Goal: Transaction & Acquisition: Purchase product/service

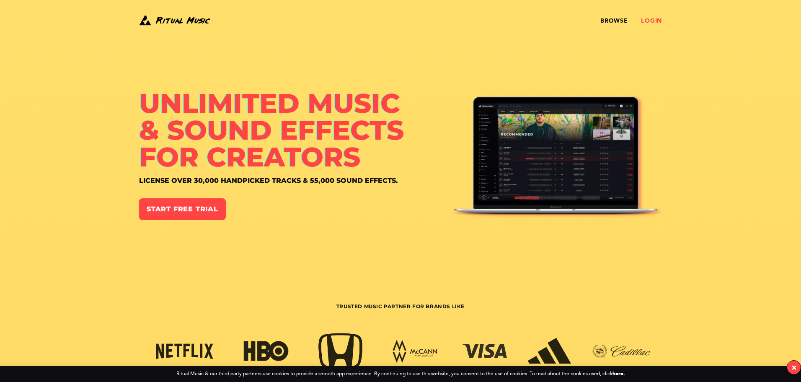
click at [653, 19] on link "Login" at bounding box center [651, 21] width 21 height 7
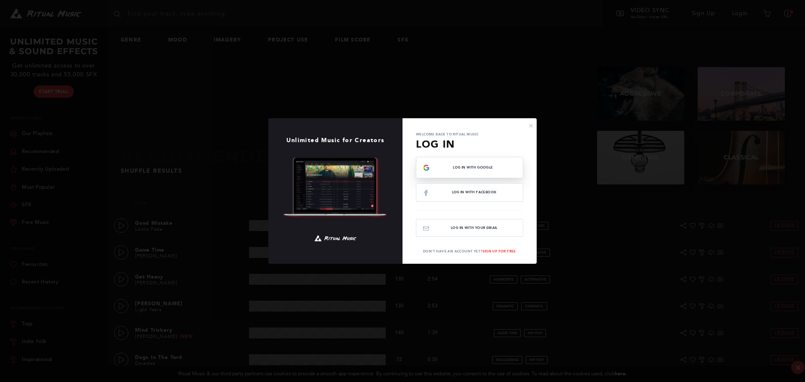
click at [466, 167] on span "Log In with Google" at bounding box center [473, 168] width 86 height 4
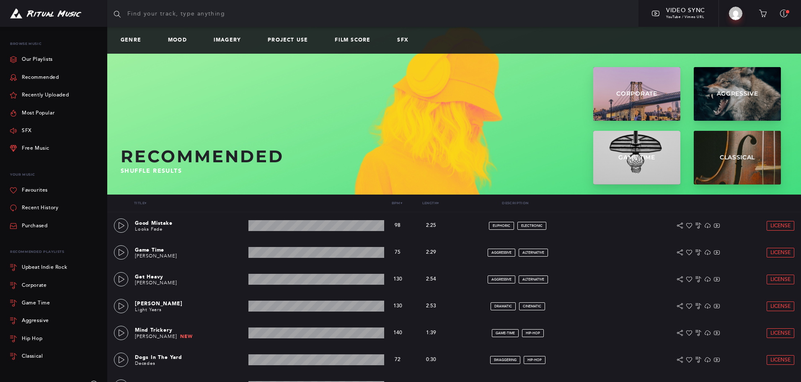
click at [136, 16] on input "text" at bounding box center [372, 13] width 531 height 27
type input "cinematic"
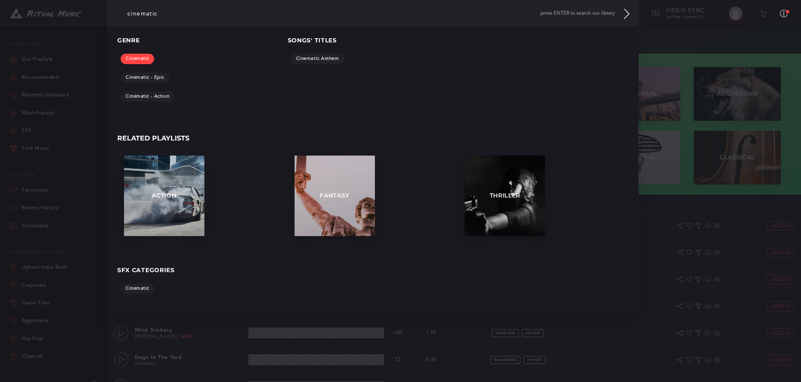
click at [146, 59] on link "Cinematic" at bounding box center [138, 59] width 34 height 10
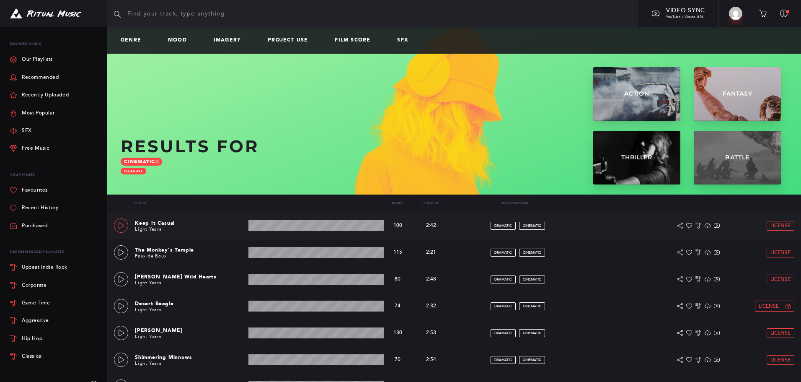
click at [124, 222] on icon at bounding box center [121, 225] width 7 height 7
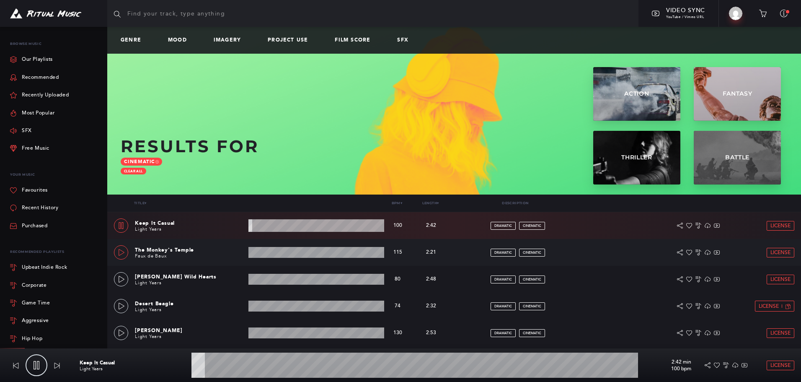
click at [122, 253] on icon at bounding box center [121, 252] width 7 height 7
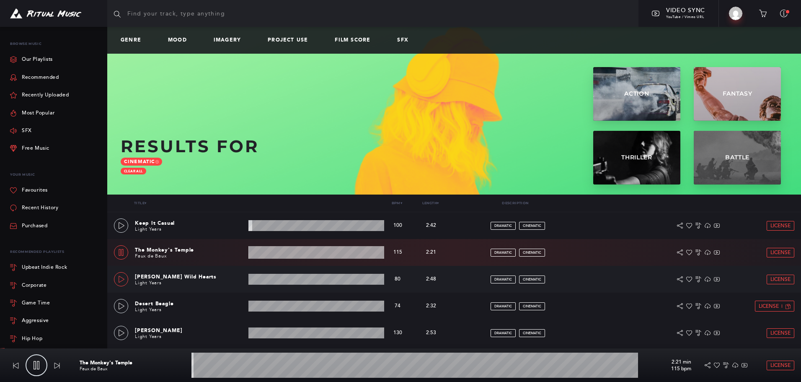
click at [122, 279] on icon at bounding box center [121, 279] width 7 height 7
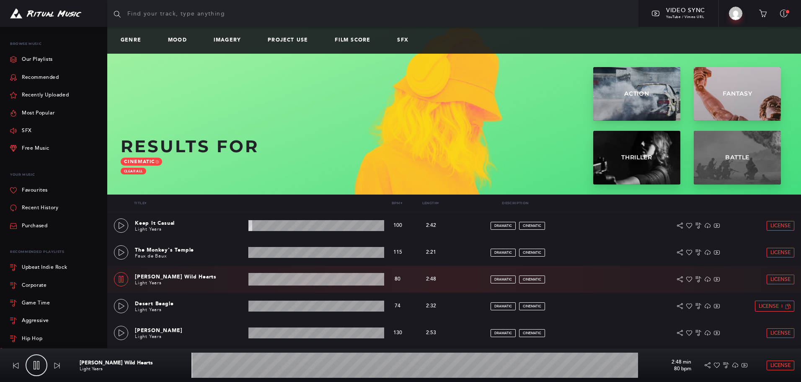
click at [171, 12] on input "text" at bounding box center [372, 13] width 531 height 27
type input "0.76"
type input "c"
type input "0.96"
type input "ci"
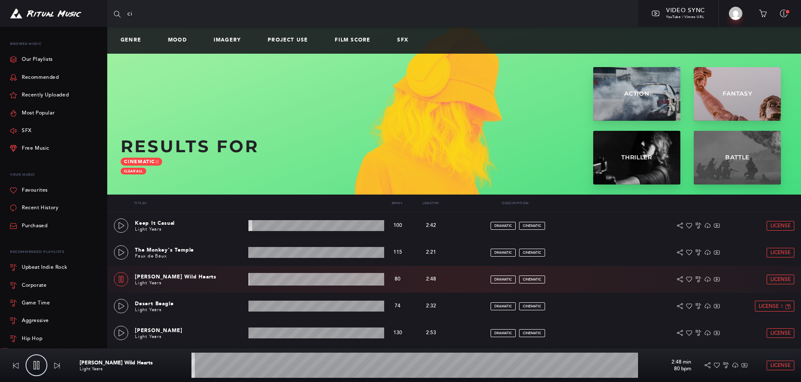
type input "1.03"
type input "cin"
type input "1.09"
type input "cine"
type input "1.15"
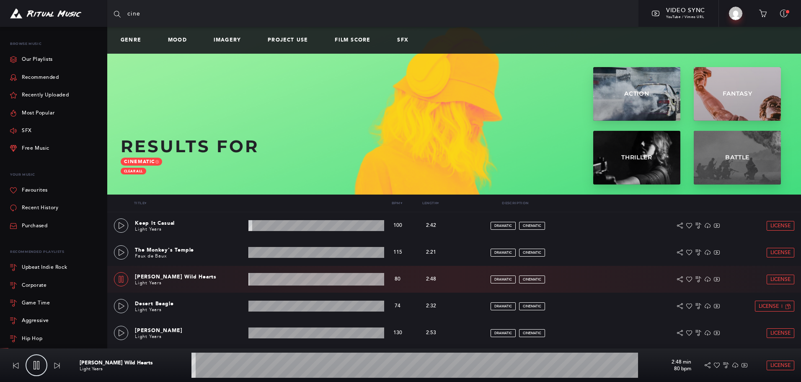
type input "cinem"
type input "1.2"
type input "cinema"
type input "1.31"
type input "cinemat"
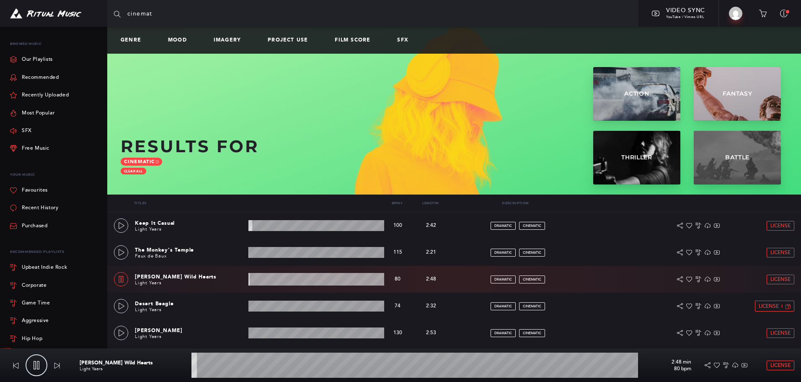
type input "1.39"
type input "cinemati"
type input "1.64"
type input "cinematic"
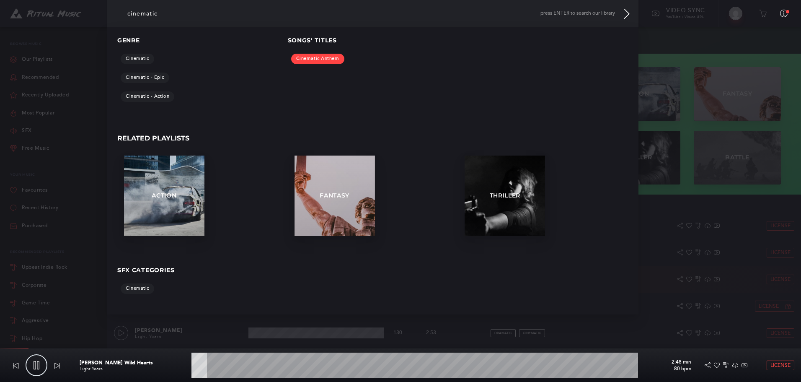
type input "3.65"
type input "cinematic"
type input "3.71"
click at [332, 58] on link "Cinematic Anthem" at bounding box center [317, 59] width 53 height 10
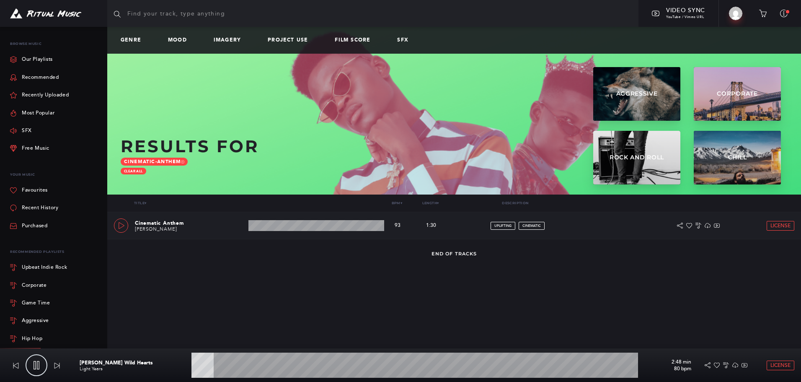
click at [123, 225] on icon at bounding box center [121, 225] width 7 height 7
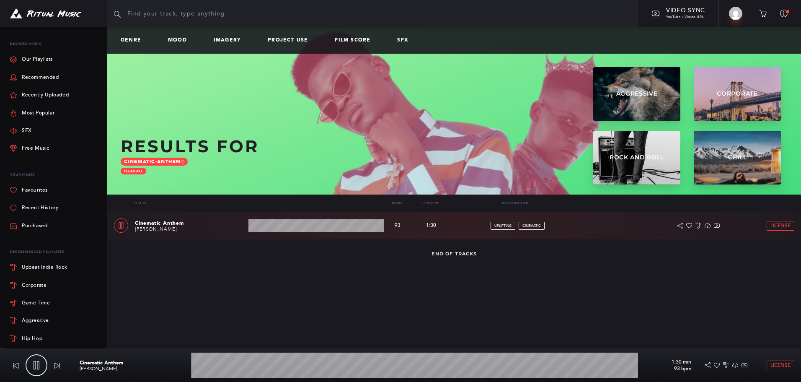
click at [168, 14] on input "text" at bounding box center [372, 13] width 531 height 27
type input "1.14"
type input "c"
type input "1.44"
type input "ci"
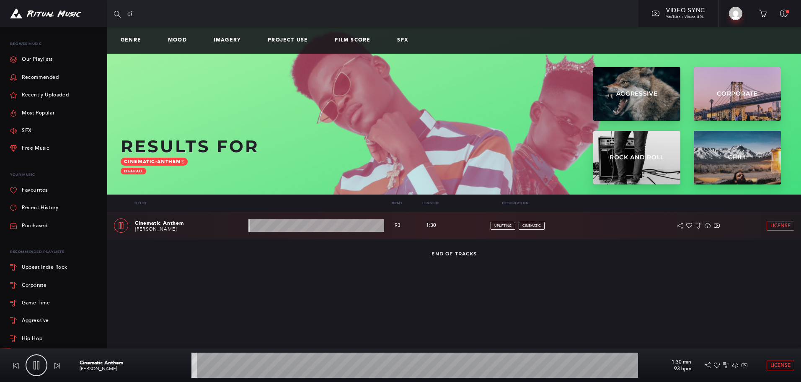
type input "1.58"
type input "cin"
type input "1.68"
type input "cine"
type input "1.79"
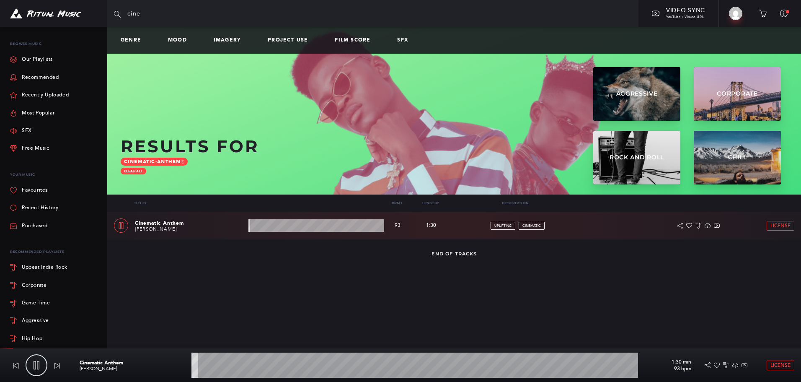
type input "cinem"
type input "1.86"
type input "cinema"
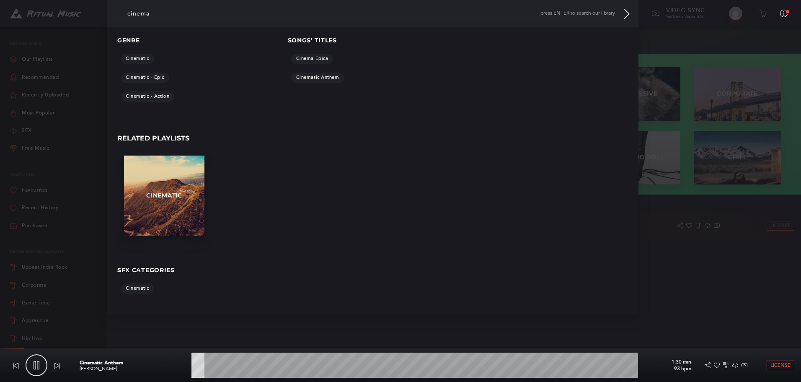
type input "3.11"
type input "cinemat"
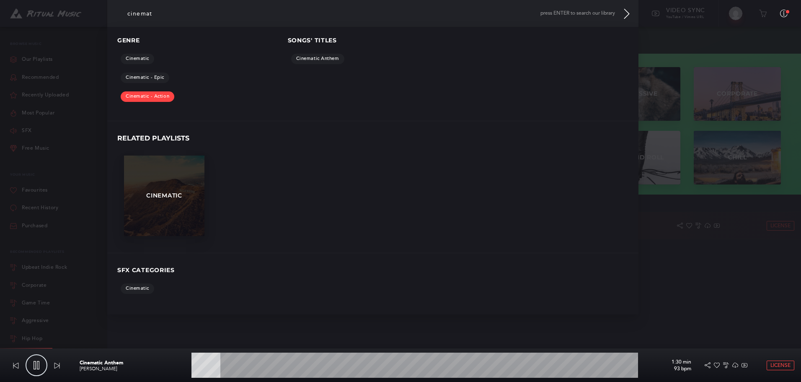
type input "6.65"
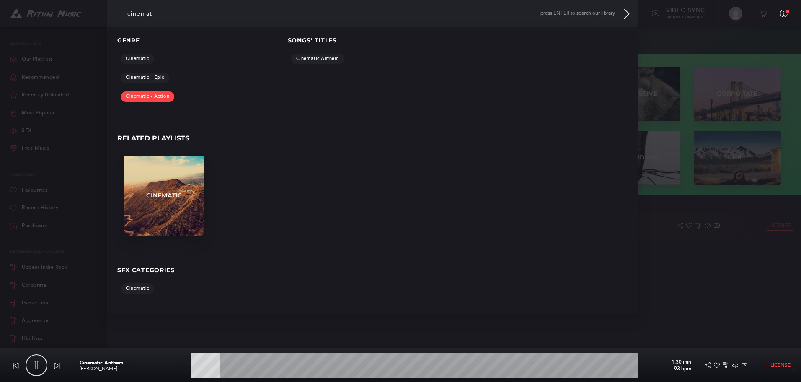
type input "cinemat"
type input "6.75"
click at [151, 95] on link "Cinematic - Action" at bounding box center [148, 96] width 54 height 10
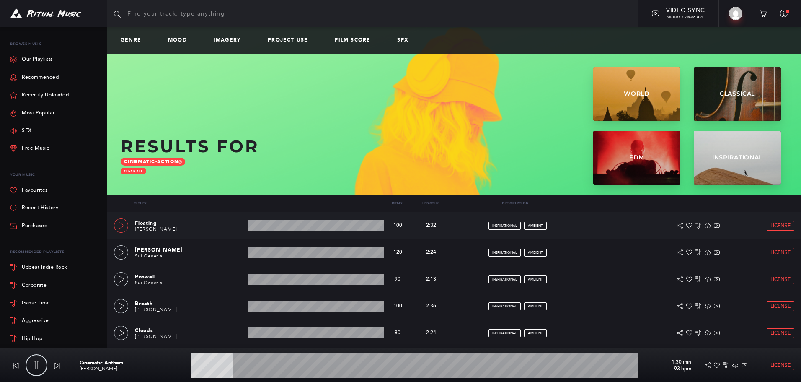
click at [121, 224] on icon at bounding box center [121, 225] width 7 height 7
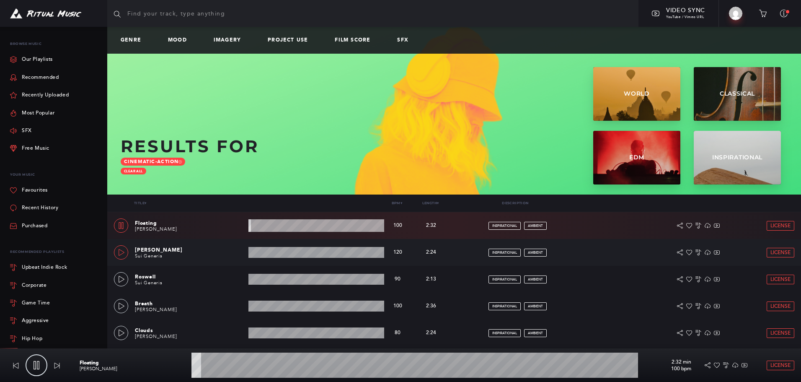
click at [120, 254] on icon at bounding box center [121, 252] width 7 height 7
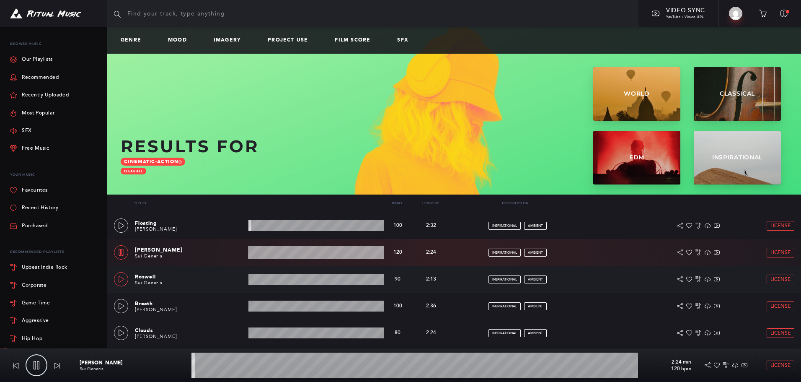
click at [122, 276] on icon at bounding box center [121, 279] width 7 height 7
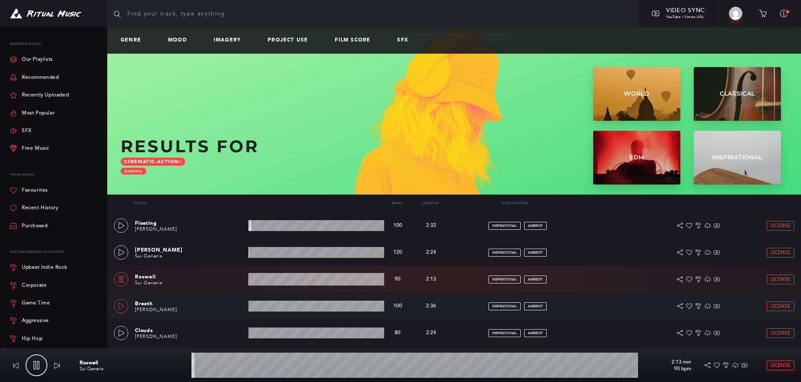
click at [120, 306] on icon at bounding box center [121, 306] width 7 height 7
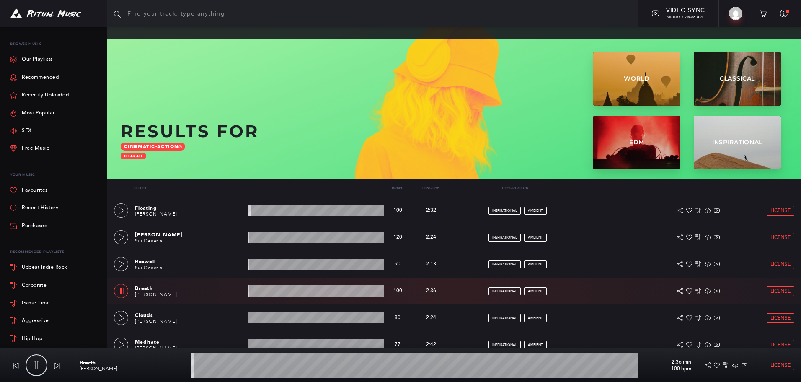
scroll to position [42, 0]
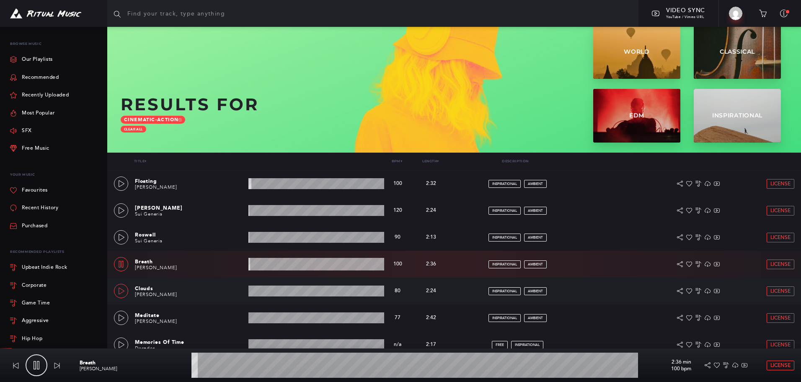
click at [123, 293] on icon at bounding box center [121, 291] width 7 height 7
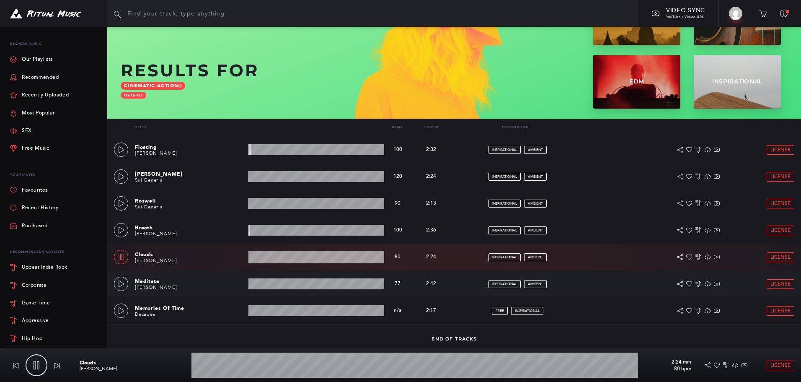
scroll to position [81, 0]
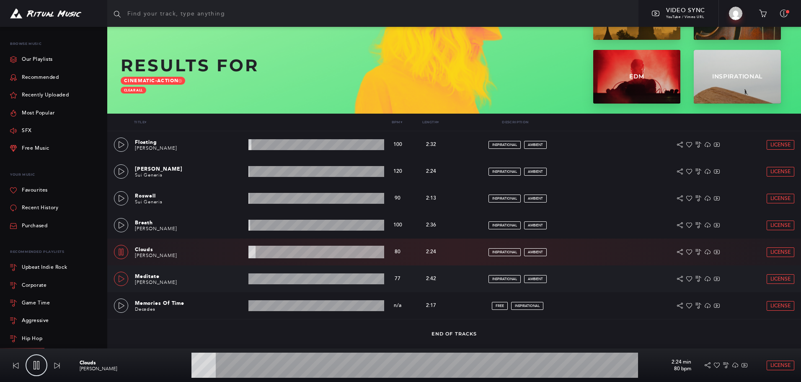
click at [121, 277] on icon at bounding box center [121, 278] width 7 height 7
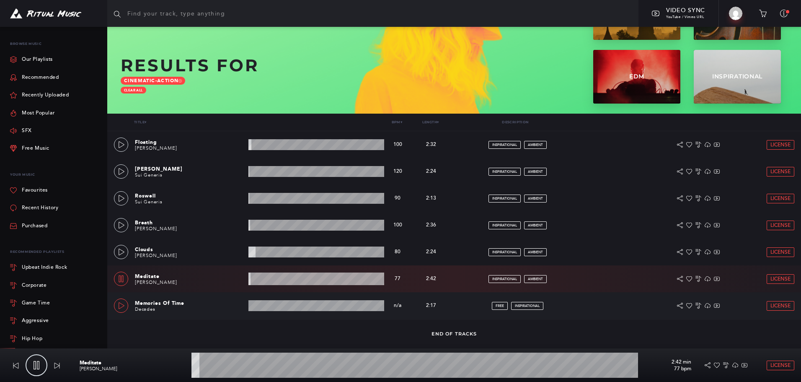
click at [124, 302] on icon at bounding box center [121, 305] width 7 height 7
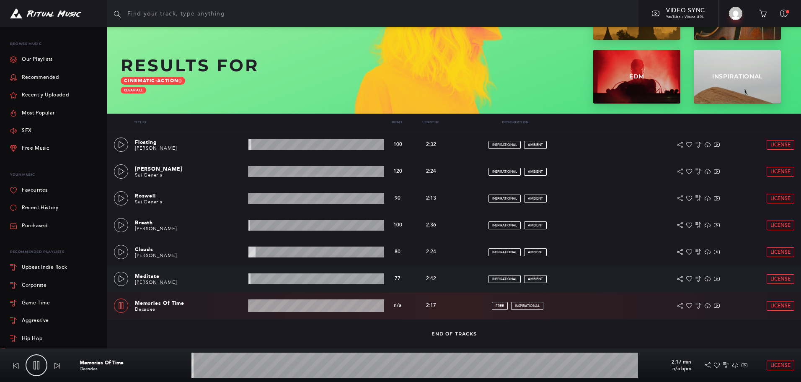
scroll to position [0, 0]
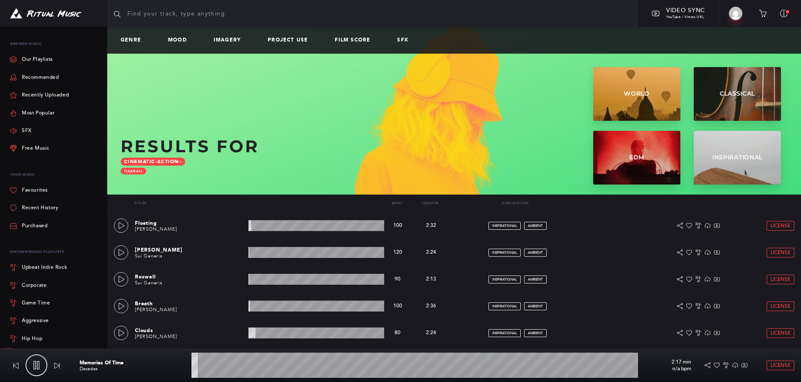
click at [188, 18] on input "text" at bounding box center [372, 13] width 531 height 27
type input "2.14"
type input "e"
type input "2.26"
type input "en"
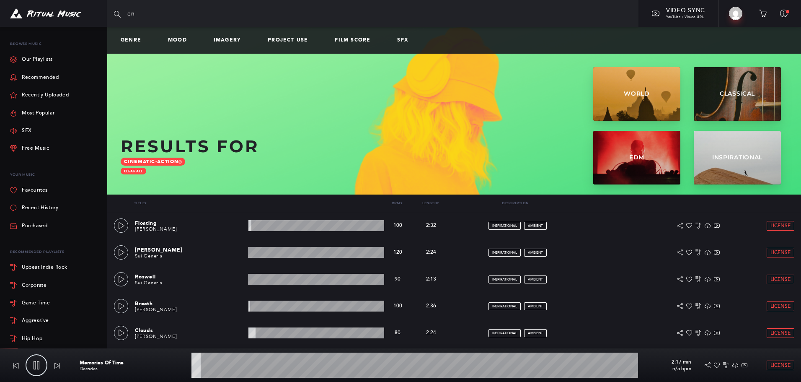
type input "2.34"
type input "ene"
type input "2.47"
type input "ener"
type input "2.69"
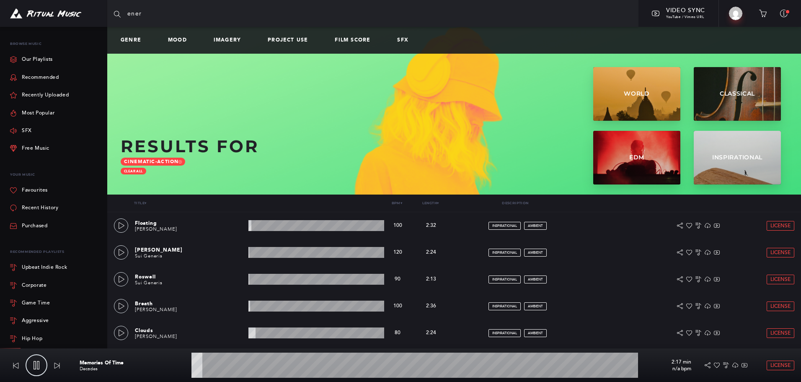
type input "energ"
type input "2.75"
type input "energe"
type input "2.9"
type input "energet"
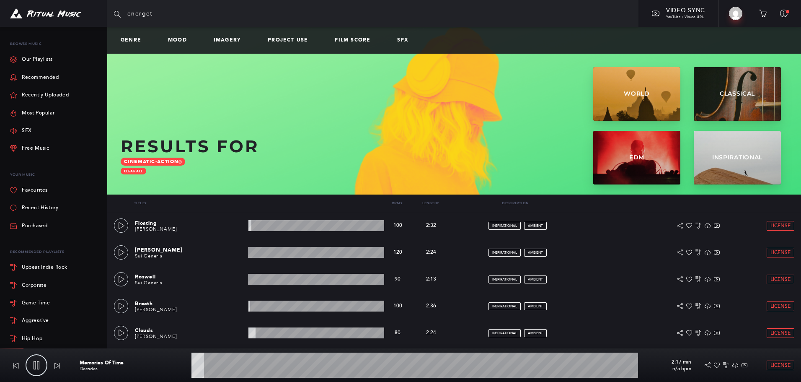
type input "2.99"
type input "energeti"
type input "3.29"
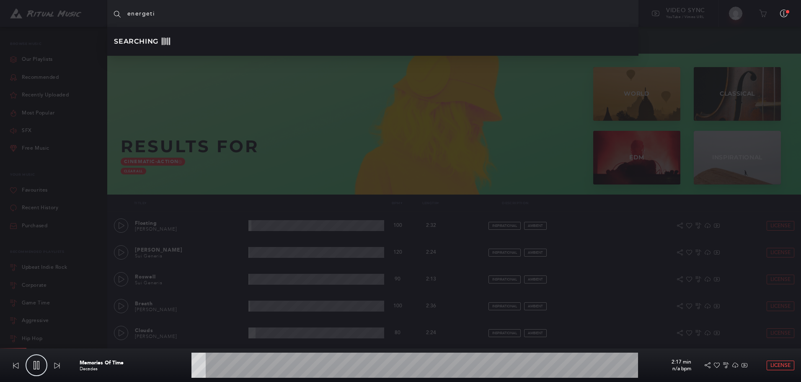
type input "energetic"
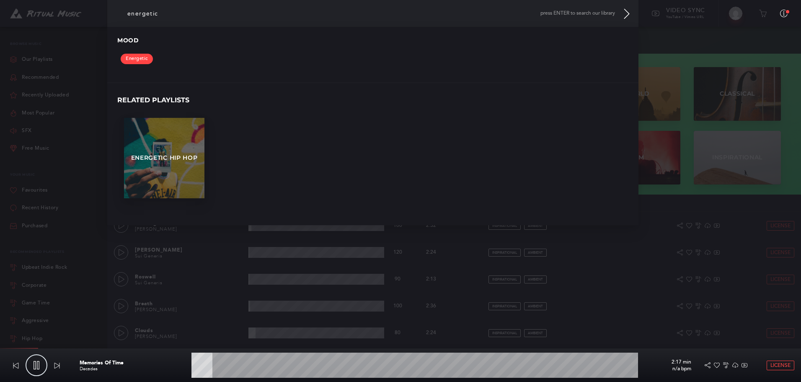
type input "4.77"
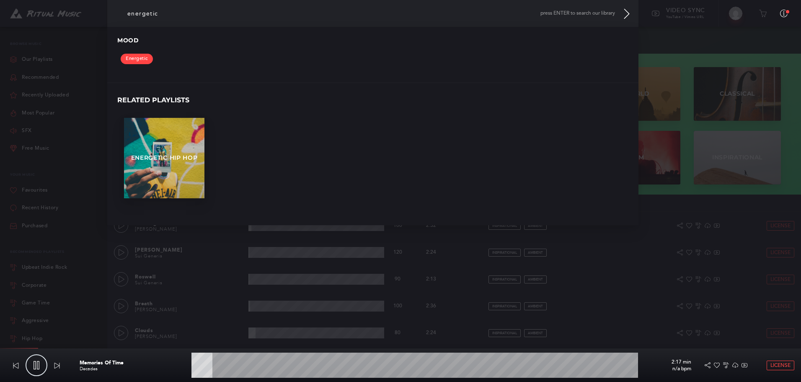
type input "energetic"
type input "4.85"
click at [142, 59] on link "Energetic" at bounding box center [137, 59] width 32 height 10
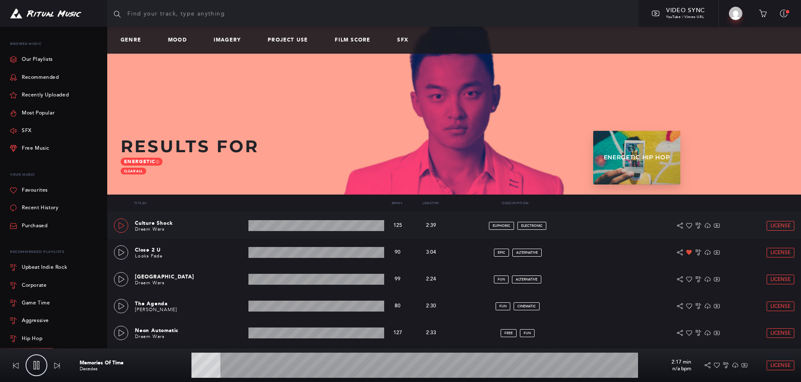
click at [124, 224] on icon at bounding box center [121, 225] width 7 height 7
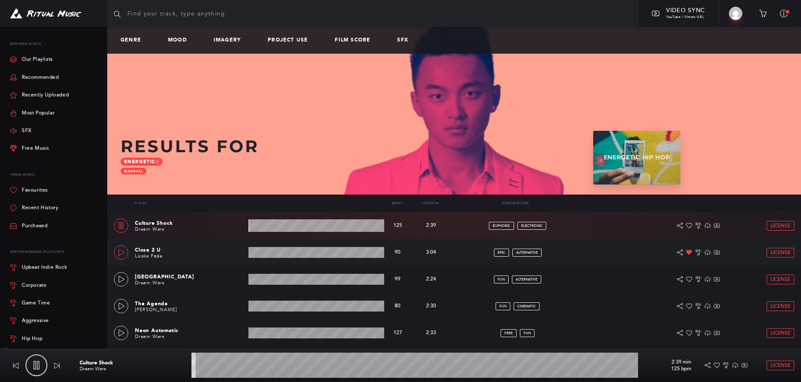
click at [126, 249] on link at bounding box center [121, 252] width 14 height 14
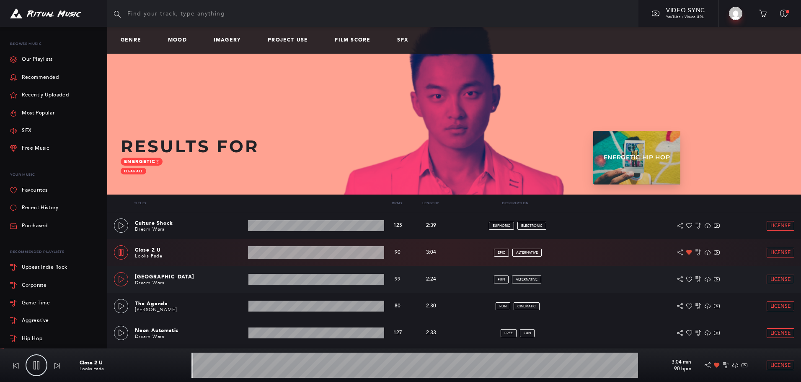
click at [124, 279] on icon at bounding box center [122, 279] width 6 height 7
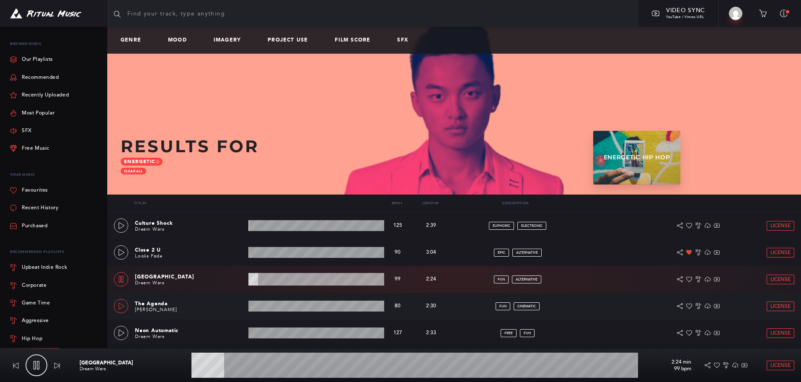
click at [121, 305] on icon at bounding box center [121, 306] width 7 height 7
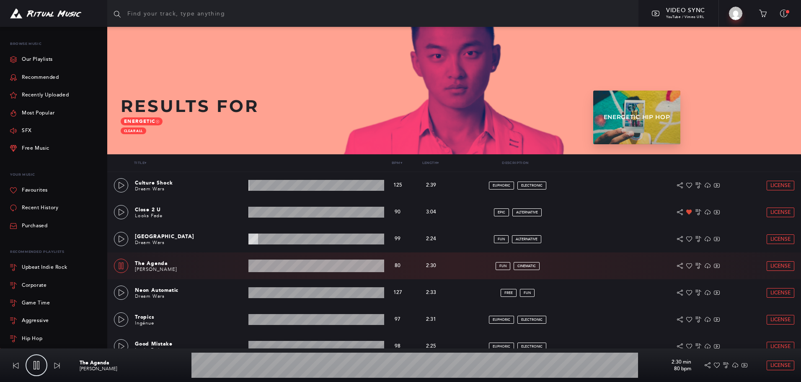
scroll to position [42, 0]
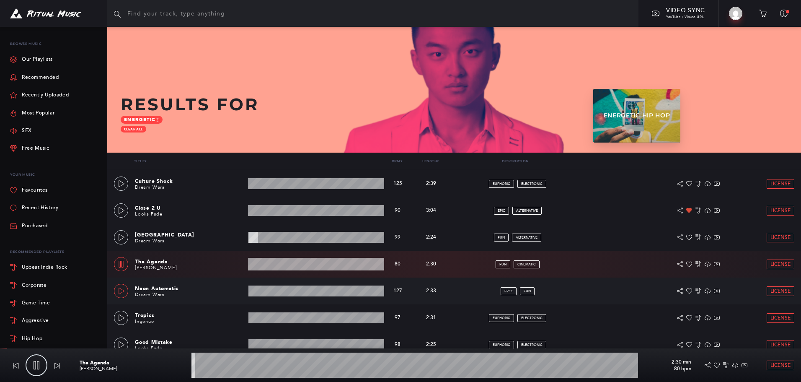
click at [126, 287] on link at bounding box center [121, 291] width 14 height 14
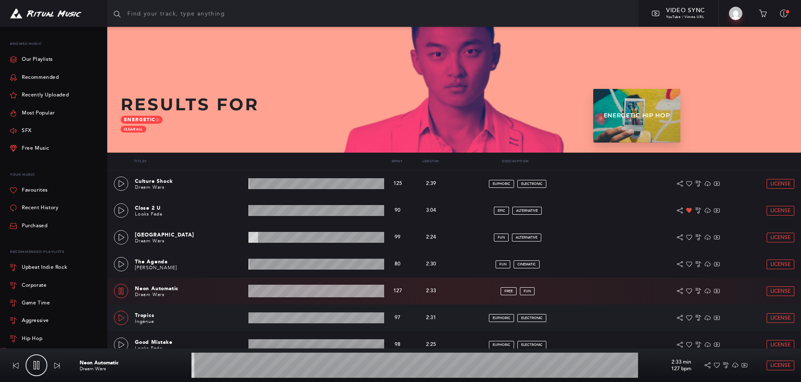
click at [122, 319] on icon at bounding box center [122, 317] width 6 height 7
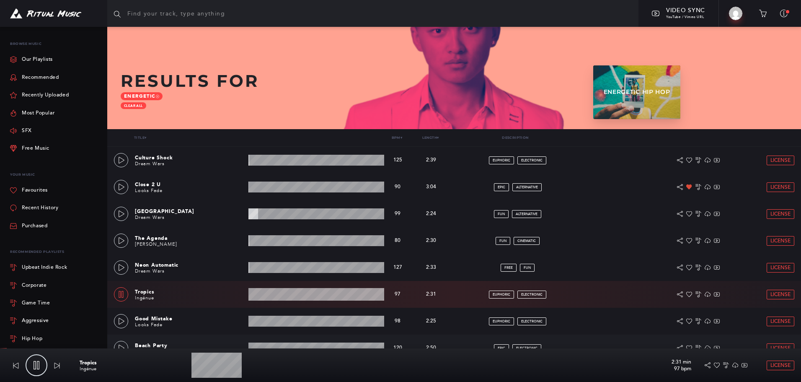
scroll to position [84, 0]
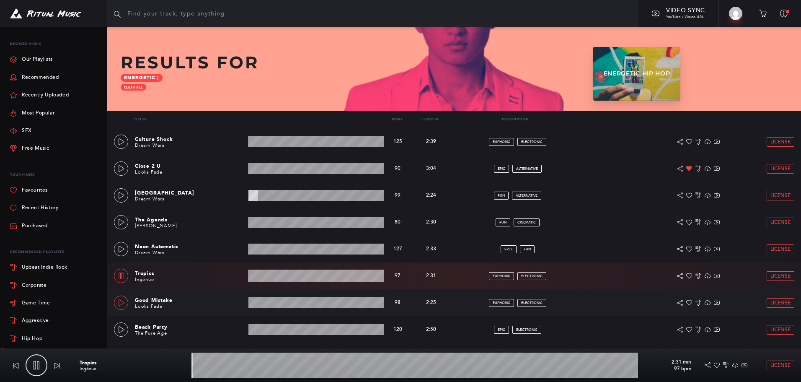
click at [123, 301] on icon at bounding box center [122, 302] width 6 height 7
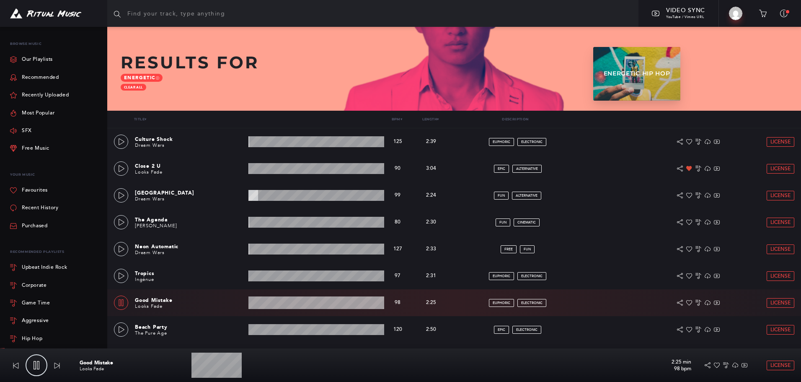
scroll to position [126, 0]
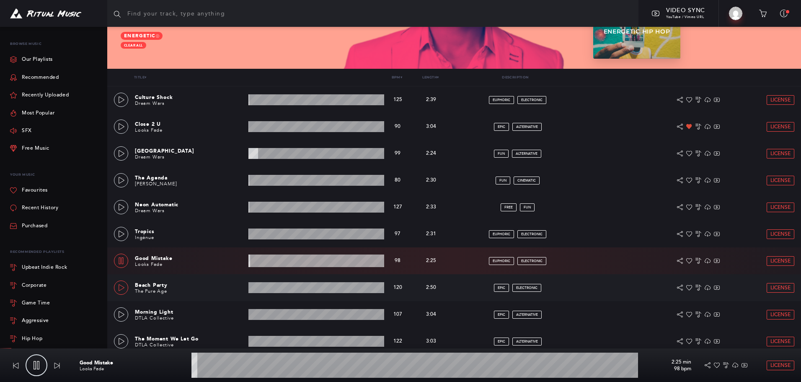
click at [121, 287] on icon at bounding box center [121, 287] width 7 height 7
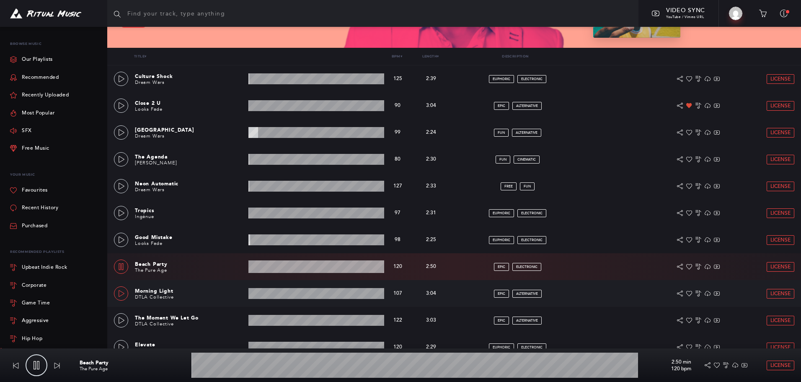
scroll to position [168, 0]
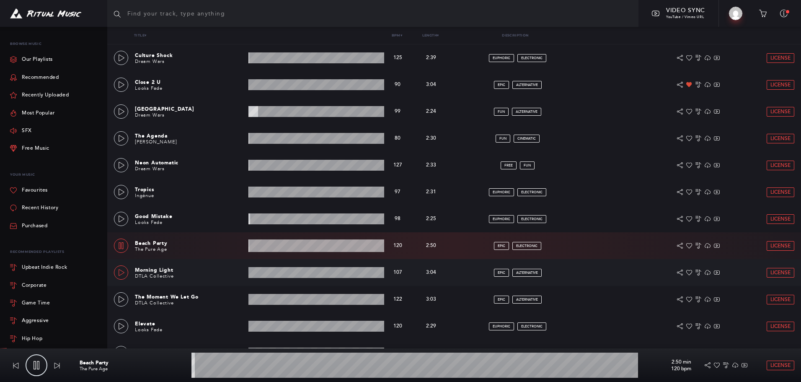
click at [122, 269] on icon at bounding box center [121, 272] width 7 height 7
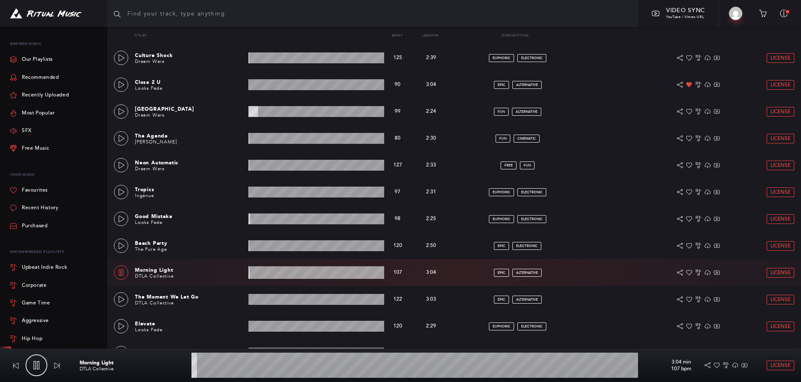
click at [222, 366] on wave at bounding box center [415, 364] width 447 height 25
click at [122, 296] on icon at bounding box center [121, 299] width 7 height 7
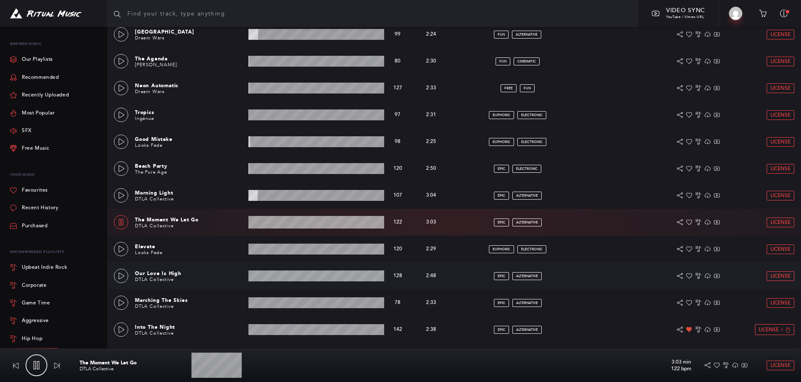
scroll to position [251, 0]
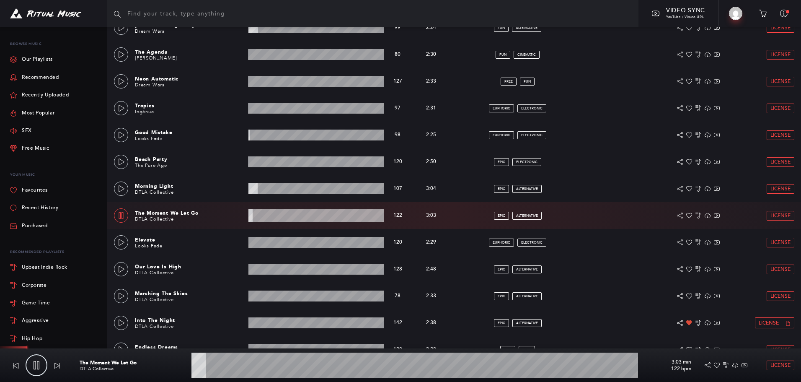
click at [220, 363] on wave at bounding box center [415, 364] width 447 height 25
click at [119, 239] on icon at bounding box center [122, 242] width 6 height 7
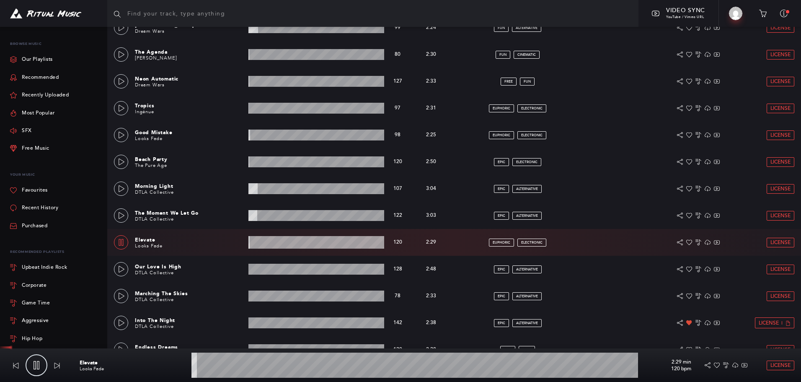
click at [210, 364] on wave at bounding box center [415, 364] width 447 height 25
click at [123, 270] on icon at bounding box center [121, 269] width 7 height 7
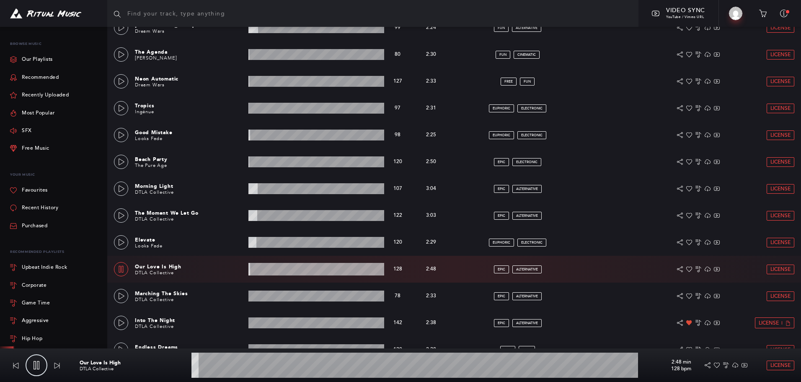
click at [215, 362] on wave at bounding box center [415, 364] width 447 height 25
click at [124, 294] on icon at bounding box center [121, 296] width 7 height 7
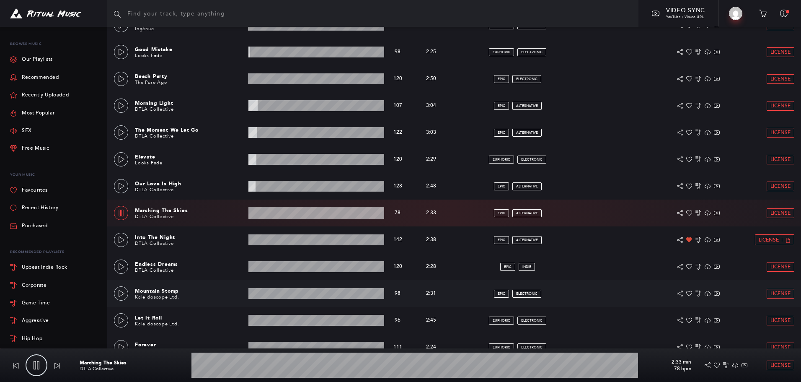
scroll to position [335, 0]
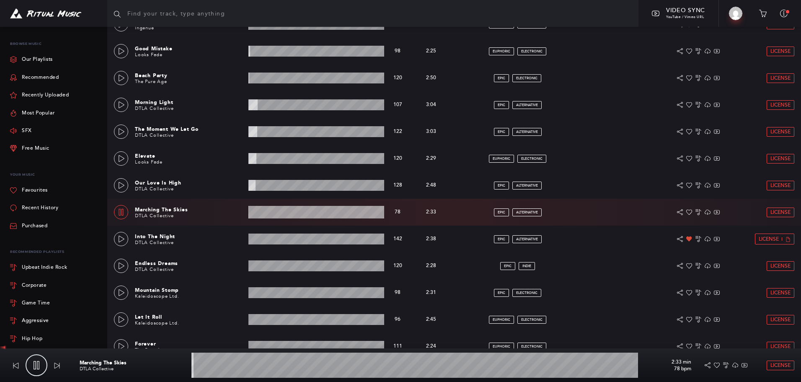
click at [207, 365] on wave at bounding box center [415, 364] width 447 height 25
click at [118, 239] on div at bounding box center [121, 239] width 7 height 6
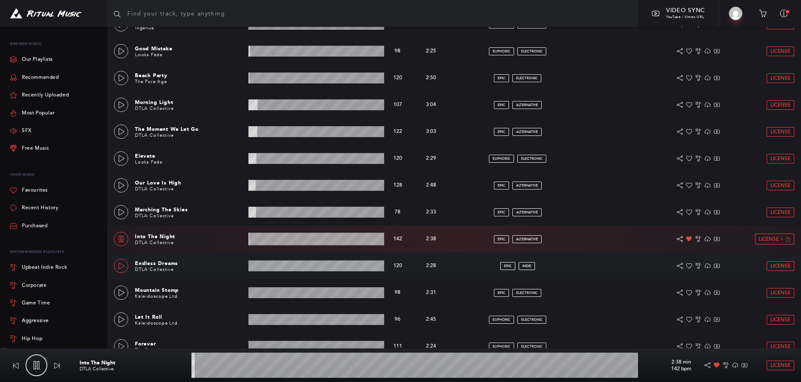
click at [122, 267] on icon at bounding box center [121, 265] width 7 height 7
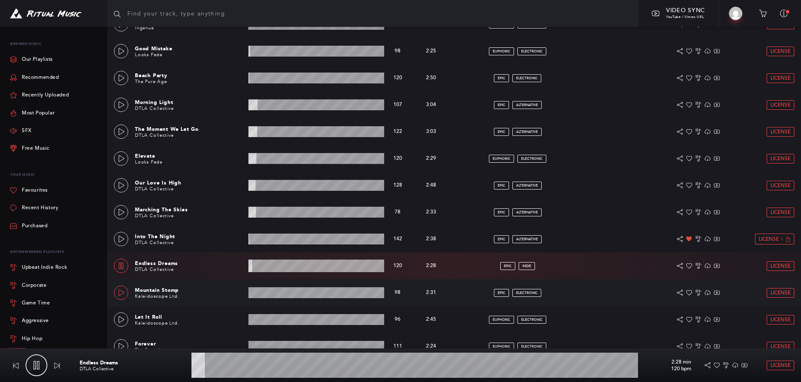
click at [121, 293] on icon at bounding box center [121, 292] width 7 height 7
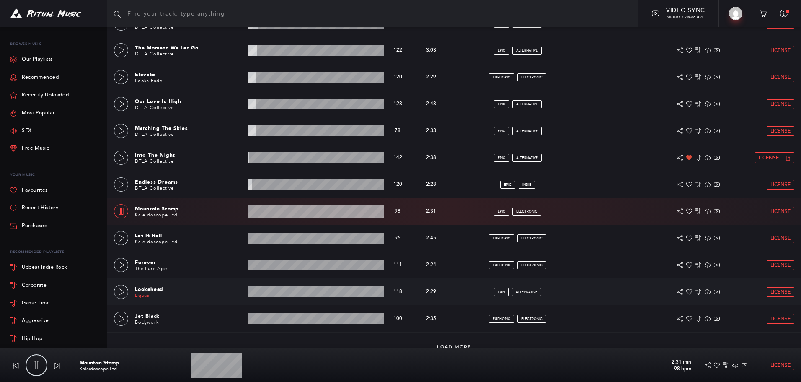
scroll to position [419, 0]
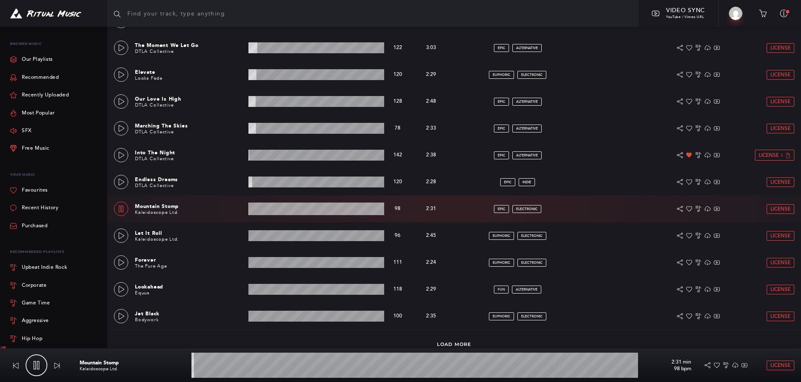
click at [277, 366] on wave at bounding box center [415, 364] width 447 height 25
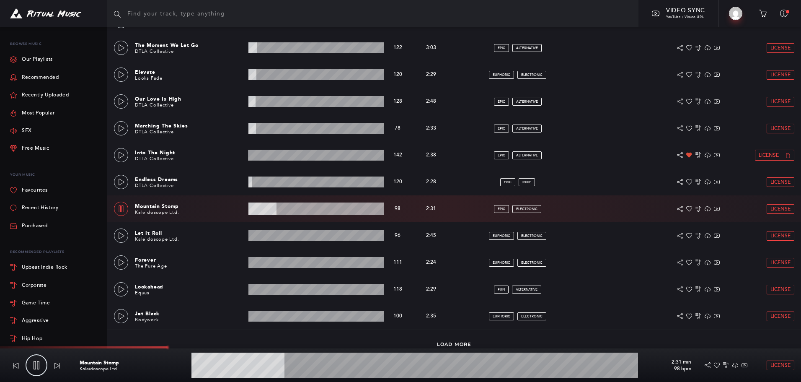
click at [244, 367] on wave at bounding box center [415, 364] width 447 height 25
click at [121, 237] on icon at bounding box center [121, 235] width 7 height 7
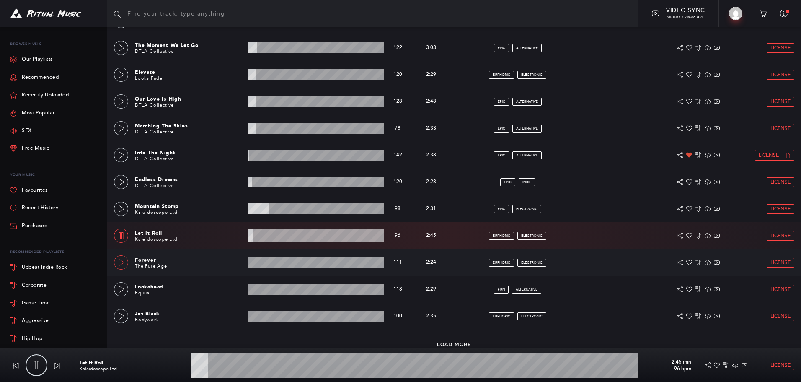
click at [122, 262] on icon at bounding box center [121, 262] width 7 height 7
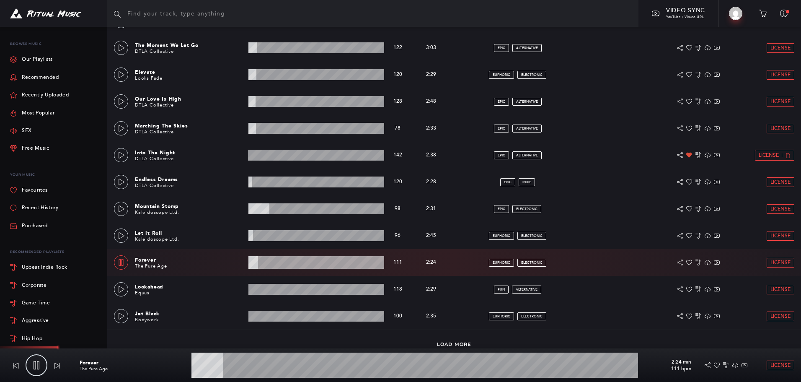
click at [247, 363] on wave at bounding box center [415, 364] width 447 height 25
click at [122, 288] on icon at bounding box center [121, 289] width 7 height 7
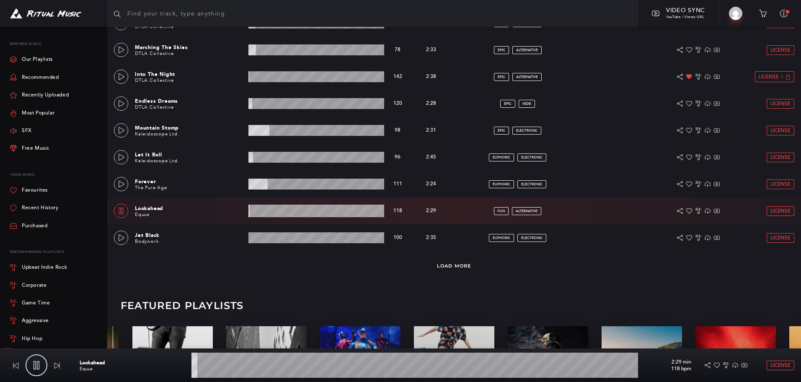
scroll to position [503, 0]
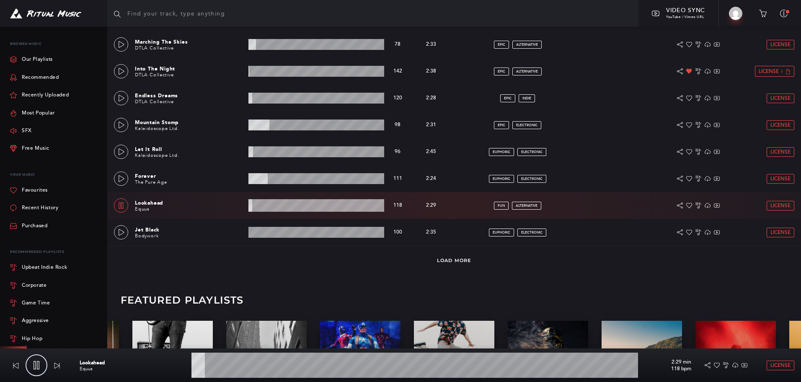
click at [229, 365] on wave at bounding box center [415, 364] width 447 height 25
click at [123, 230] on icon at bounding box center [121, 232] width 7 height 7
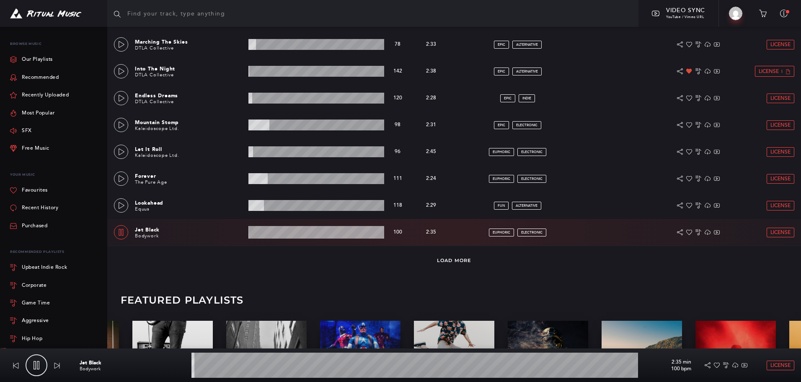
click at [463, 255] on div "Load More" at bounding box center [454, 260] width 694 height 28
click at [458, 260] on link "Load More" at bounding box center [454, 260] width 34 height 6
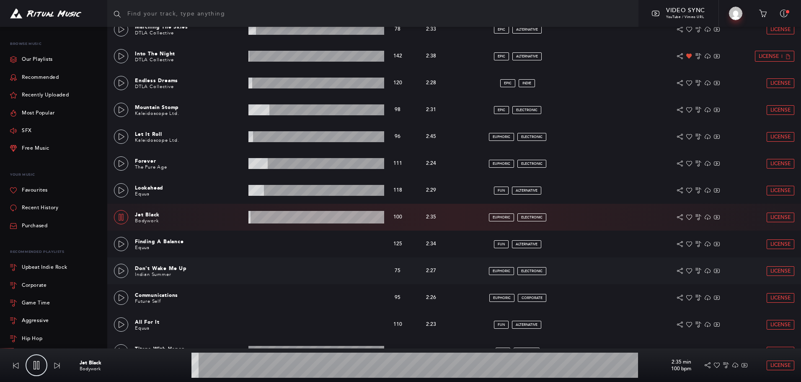
scroll to position [545, 0]
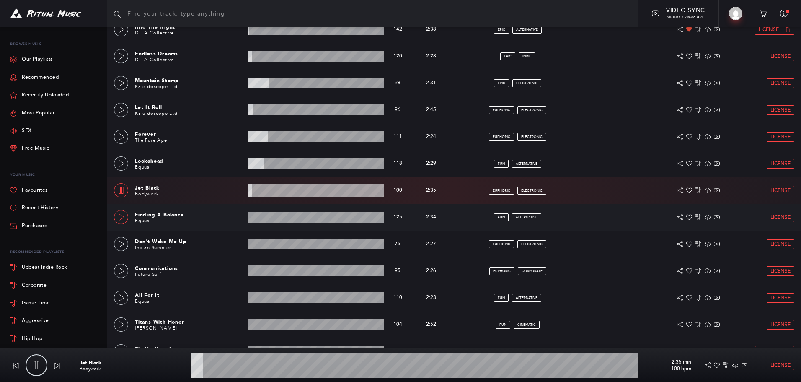
click at [121, 218] on icon at bounding box center [121, 217] width 7 height 7
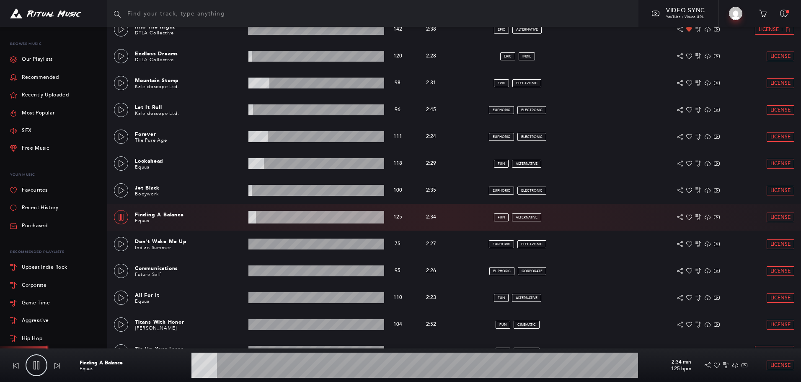
click at [231, 362] on wave at bounding box center [415, 364] width 447 height 25
click at [122, 245] on icon at bounding box center [121, 244] width 7 height 7
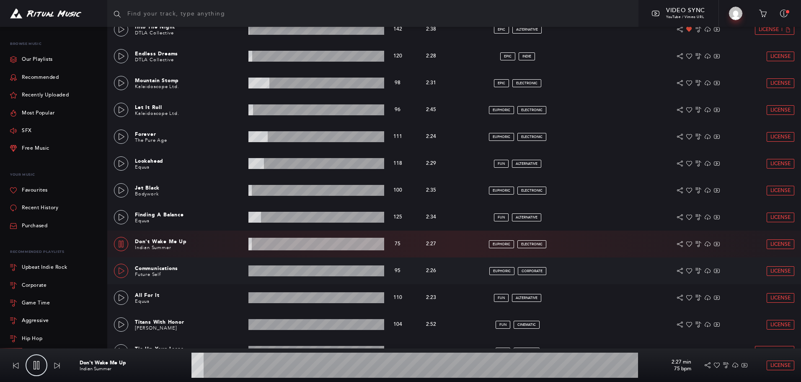
click at [120, 273] on icon at bounding box center [122, 270] width 6 height 7
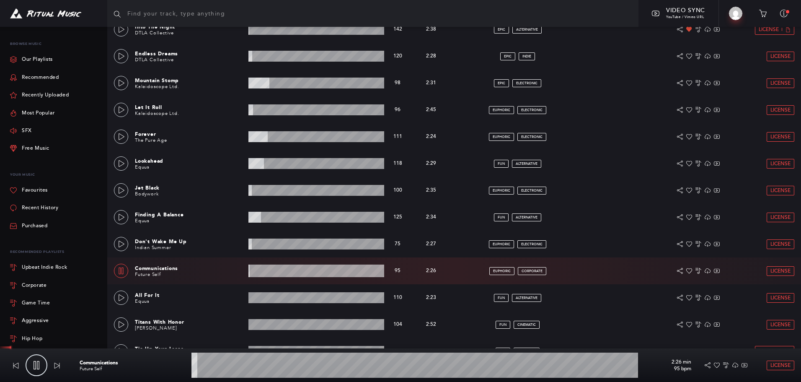
click at [220, 363] on wave at bounding box center [415, 364] width 447 height 25
click at [119, 296] on icon at bounding box center [121, 297] width 7 height 7
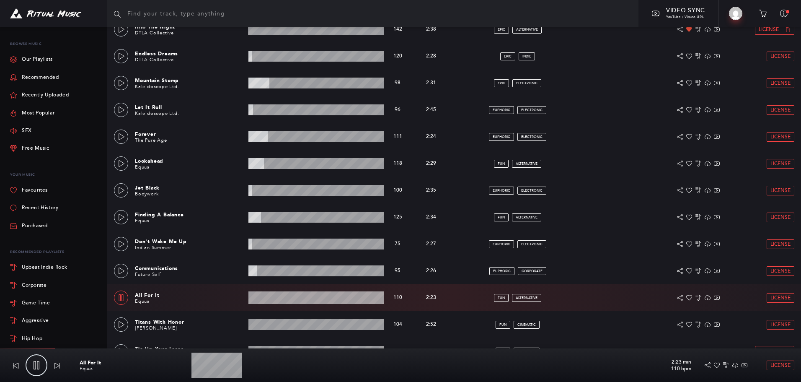
scroll to position [587, 0]
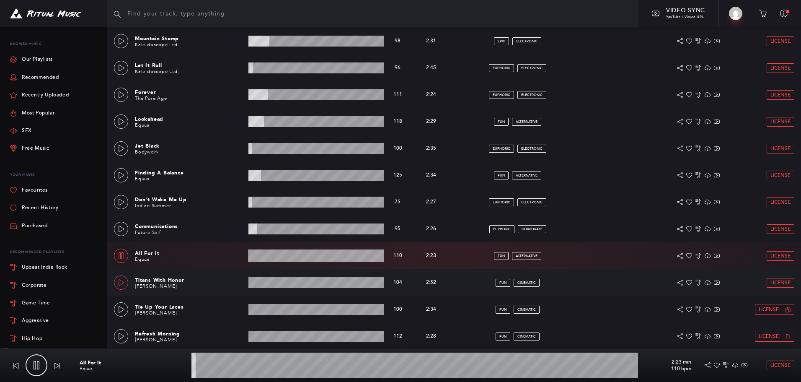
click at [121, 281] on icon at bounding box center [121, 282] width 7 height 7
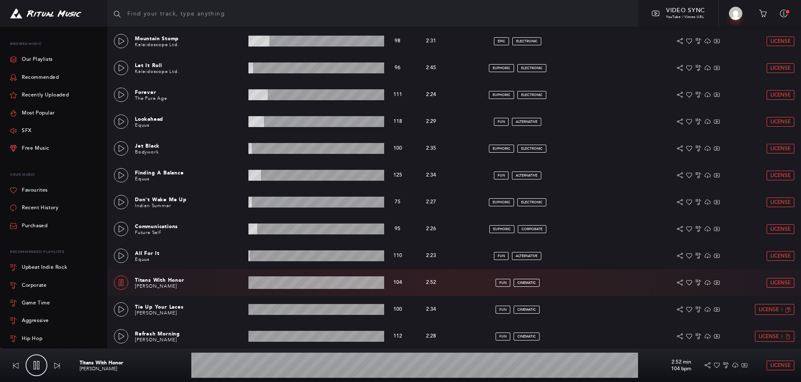
scroll to position [629, 0]
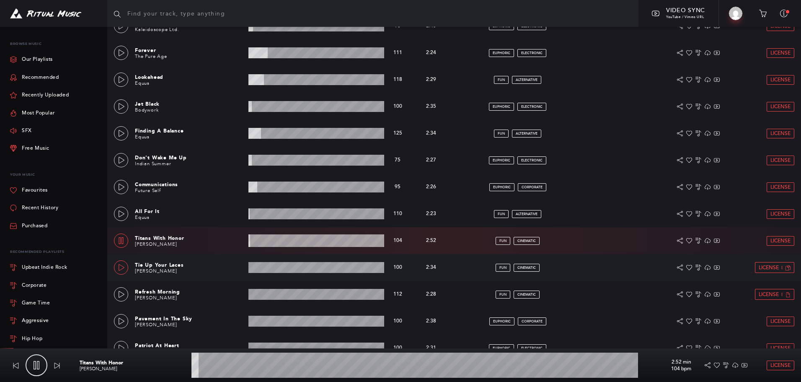
click at [124, 267] on icon at bounding box center [121, 267] width 7 height 7
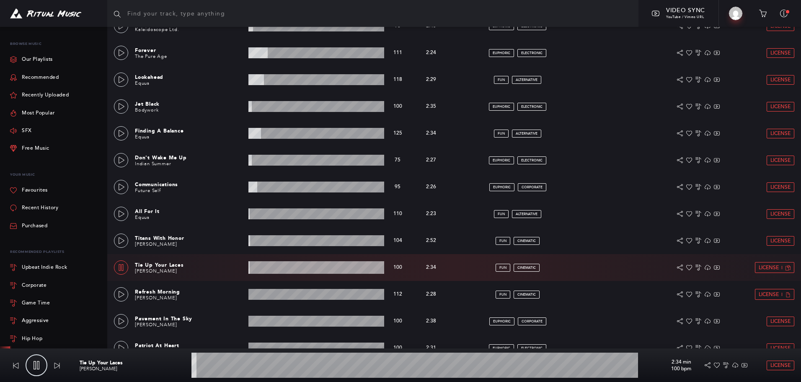
click at [272, 365] on wave at bounding box center [415, 364] width 447 height 25
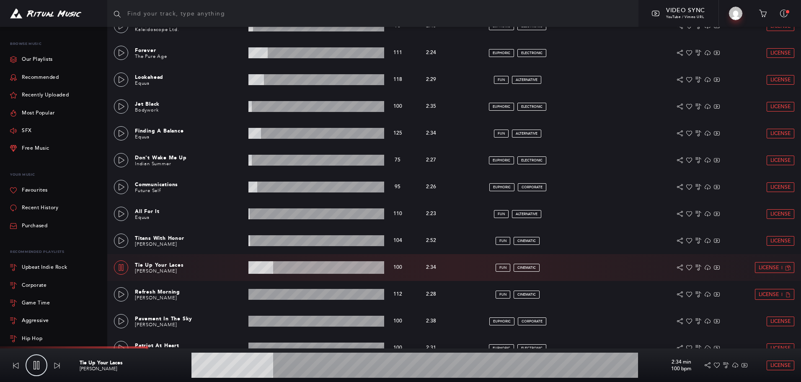
drag, startPoint x: 291, startPoint y: 365, endPoint x: 296, endPoint y: 368, distance: 6.4
click at [291, 365] on wave at bounding box center [415, 364] width 447 height 25
click at [121, 294] on icon at bounding box center [121, 294] width 7 height 7
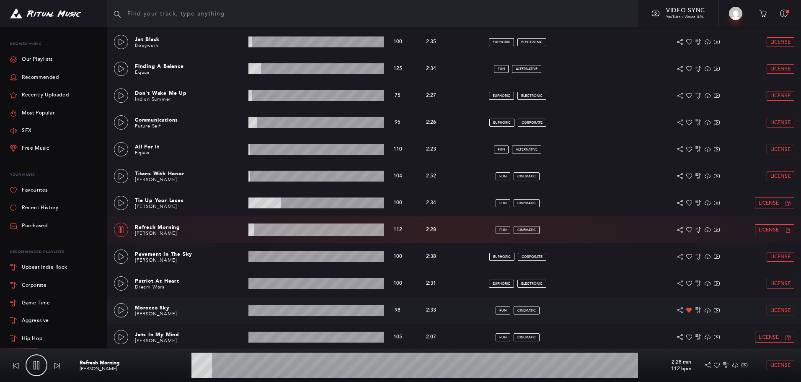
scroll to position [712, 0]
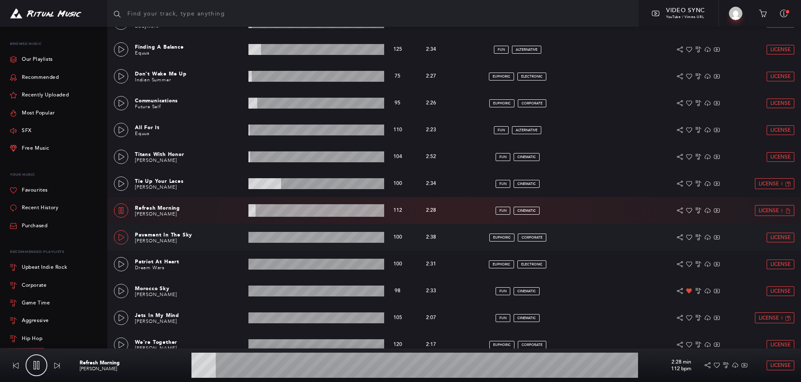
click at [121, 235] on icon at bounding box center [121, 237] width 7 height 7
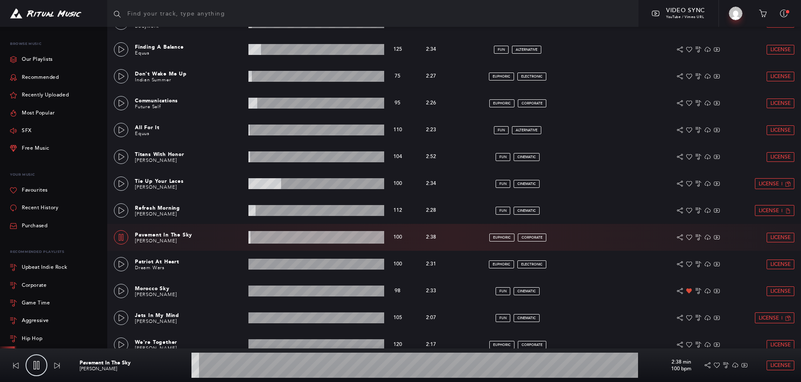
click at [247, 365] on wave at bounding box center [415, 364] width 447 height 25
click at [122, 262] on icon at bounding box center [121, 264] width 7 height 7
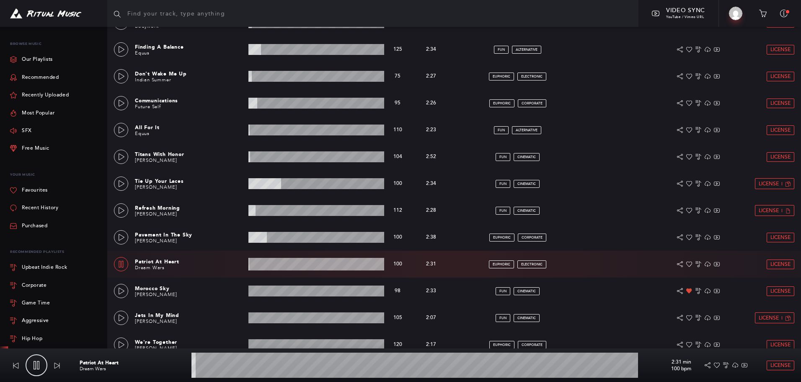
click at [245, 368] on wave at bounding box center [415, 364] width 447 height 25
click at [120, 291] on icon at bounding box center [121, 291] width 7 height 7
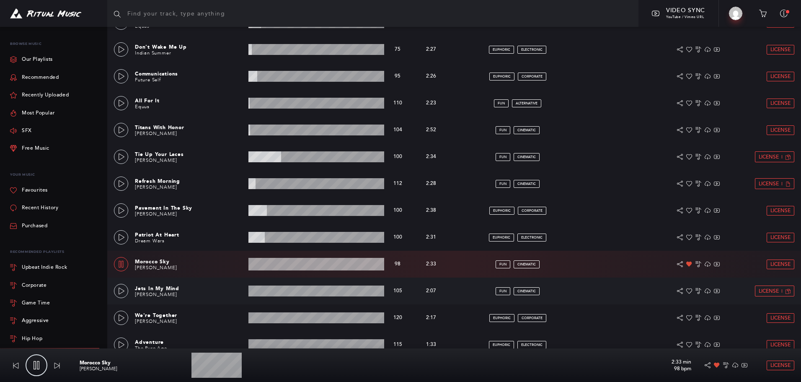
scroll to position [754, 0]
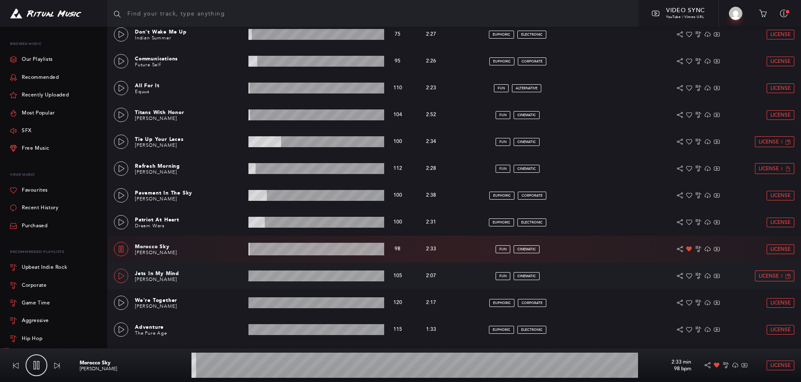
click at [120, 275] on icon at bounding box center [121, 275] width 7 height 7
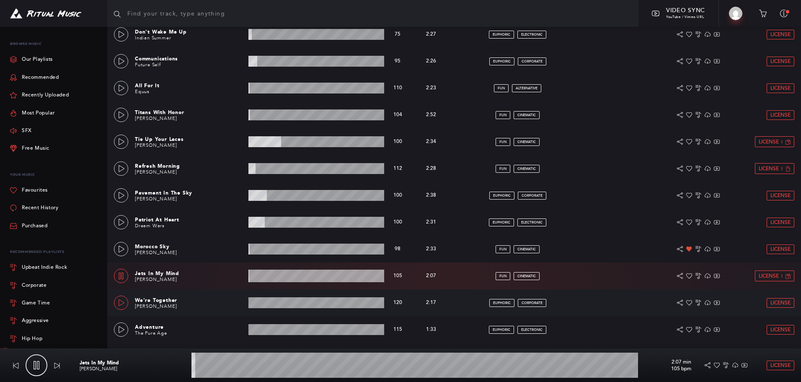
click at [121, 302] on icon at bounding box center [121, 302] width 7 height 7
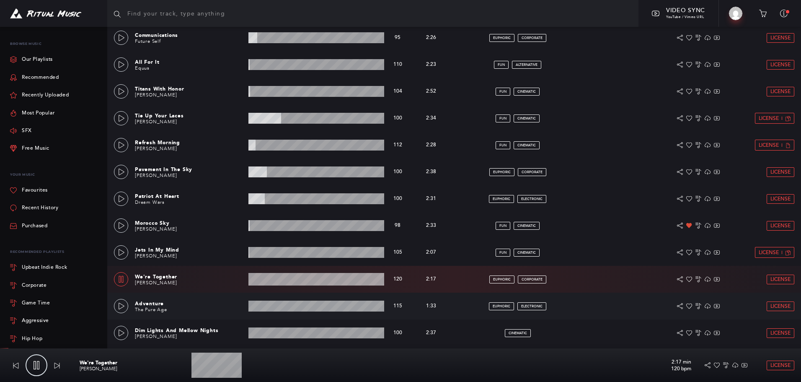
scroll to position [796, 0]
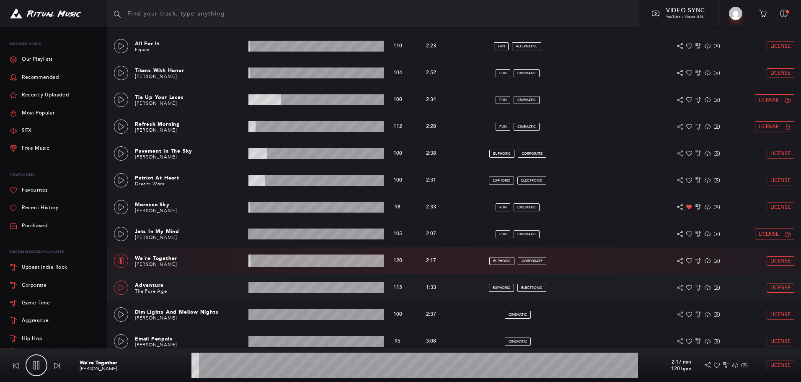
click at [121, 289] on icon at bounding box center [121, 287] width 7 height 7
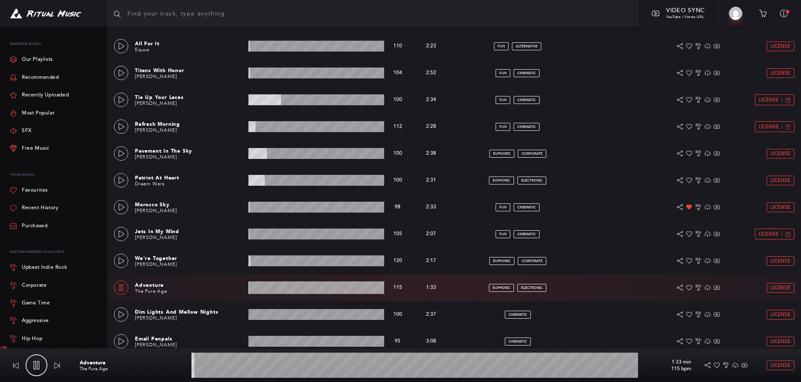
click at [249, 364] on wave at bounding box center [415, 364] width 447 height 25
click at [117, 312] on link at bounding box center [121, 314] width 14 height 14
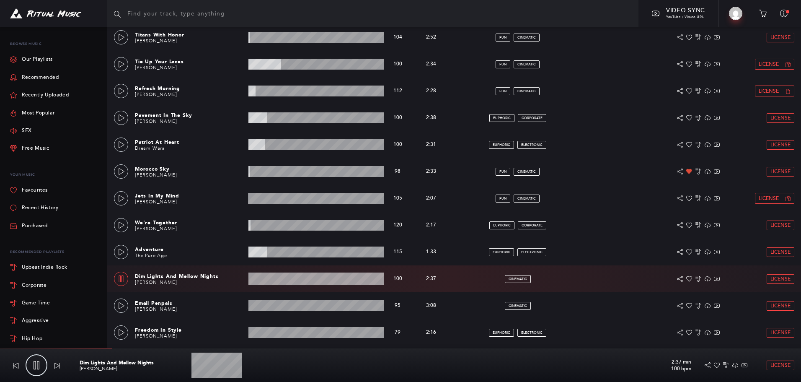
scroll to position [880, 0]
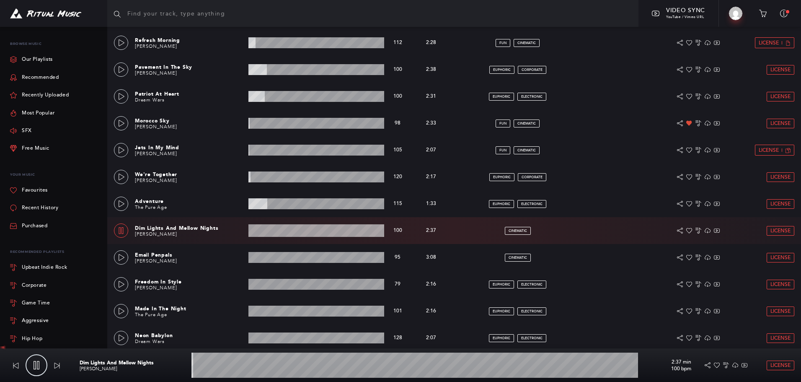
click at [222, 368] on wave at bounding box center [415, 364] width 447 height 25
click at [268, 365] on wave at bounding box center [415, 364] width 447 height 25
click at [121, 260] on icon at bounding box center [121, 257] width 7 height 7
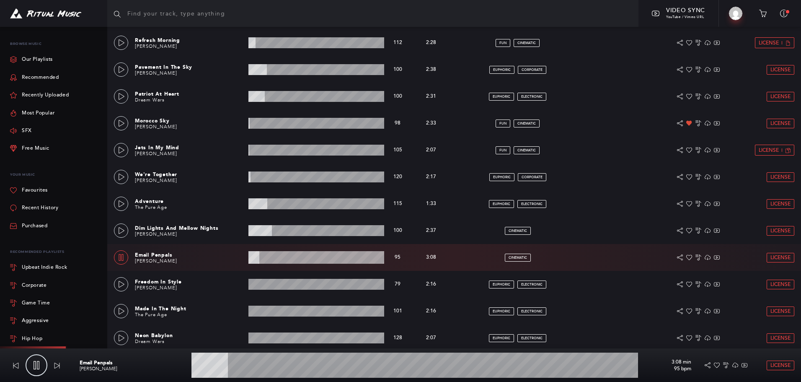
click at [248, 366] on wave at bounding box center [415, 364] width 447 height 25
drag, startPoint x: 261, startPoint y: 368, endPoint x: 281, endPoint y: 368, distance: 20.1
click at [267, 368] on wave at bounding box center [415, 364] width 447 height 25
click at [296, 369] on wave at bounding box center [415, 364] width 447 height 25
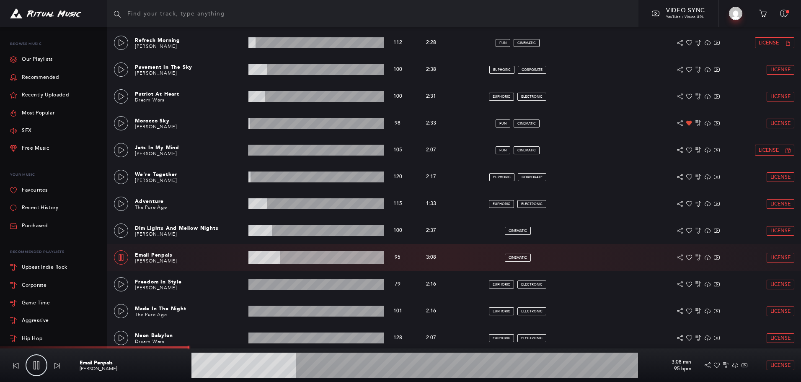
drag, startPoint x: 332, startPoint y: 367, endPoint x: 338, endPoint y: 367, distance: 5.4
click at [334, 367] on wave at bounding box center [415, 364] width 447 height 25
click at [119, 282] on icon at bounding box center [122, 284] width 6 height 7
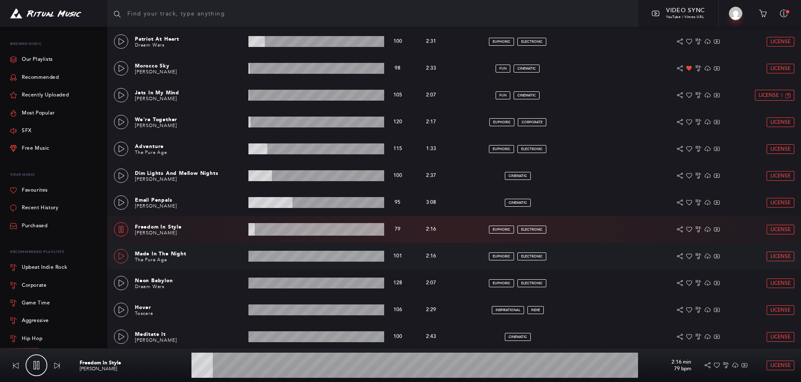
scroll to position [938, 0]
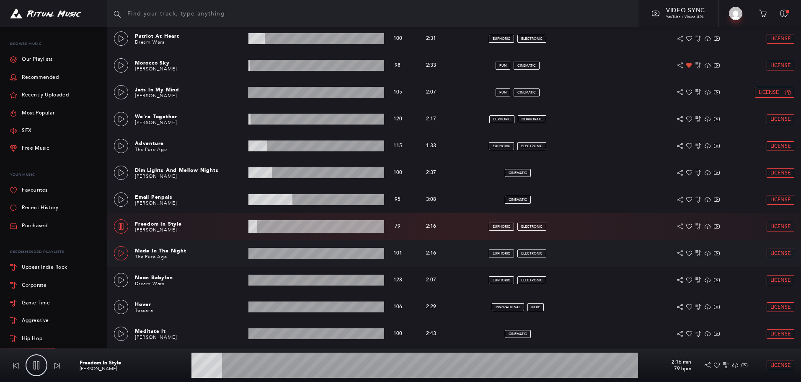
click at [122, 253] on icon at bounding box center [121, 253] width 7 height 7
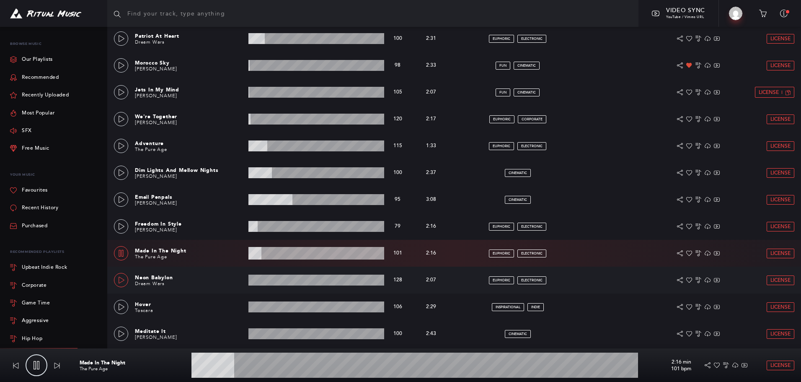
click at [121, 279] on icon at bounding box center [121, 280] width 7 height 7
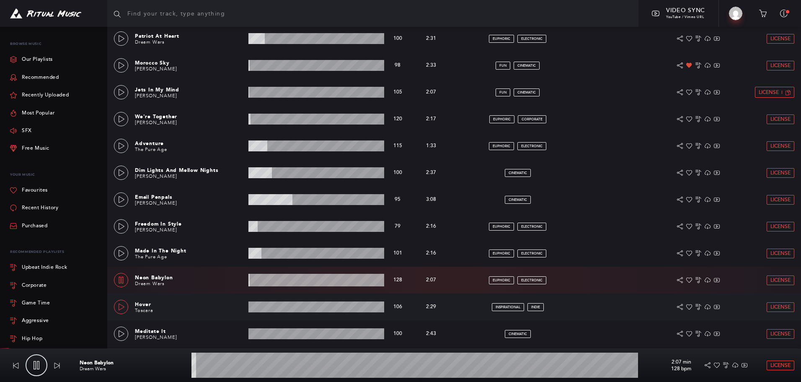
click at [124, 304] on icon at bounding box center [121, 306] width 7 height 7
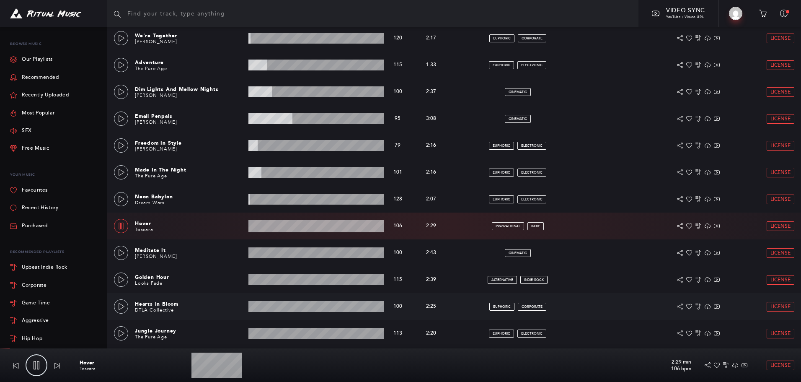
scroll to position [1022, 0]
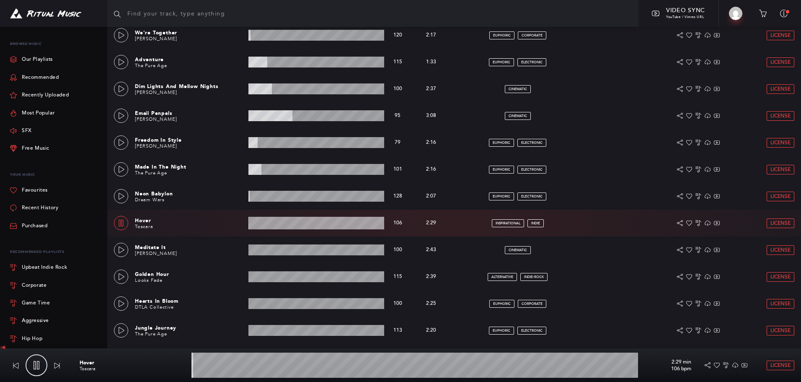
click at [223, 365] on wave at bounding box center [415, 364] width 447 height 25
click at [118, 251] on icon at bounding box center [121, 249] width 7 height 7
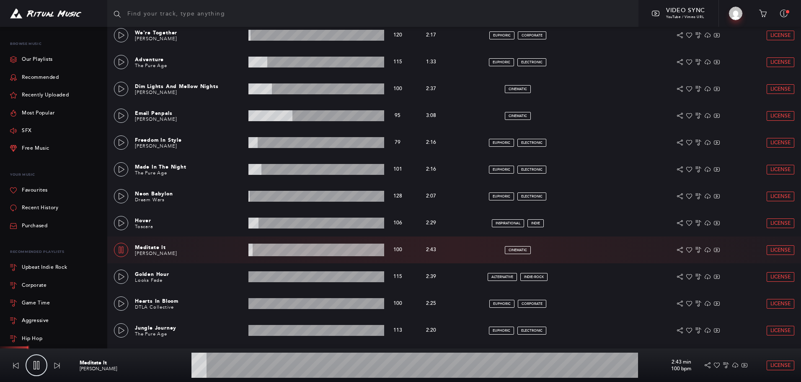
click at [246, 365] on wave at bounding box center [415, 364] width 447 height 25
click at [275, 363] on wave at bounding box center [415, 364] width 447 height 25
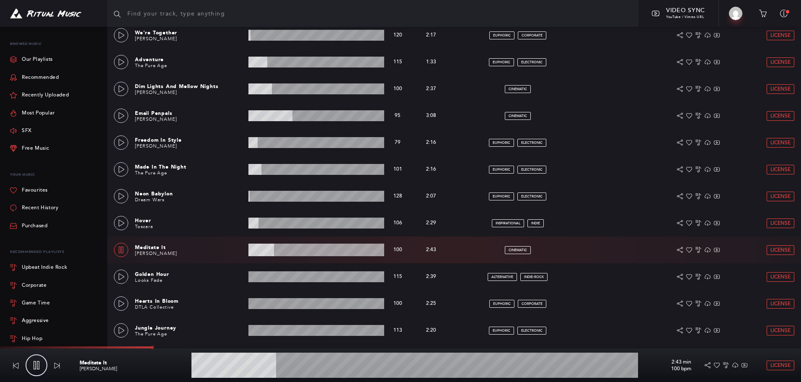
click at [289, 362] on wave at bounding box center [415, 364] width 447 height 25
click at [321, 366] on wave at bounding box center [415, 364] width 447 height 25
click at [173, 10] on input "text" at bounding box center [372, 13] width 531 height 27
type input "30.18"
type input "o"
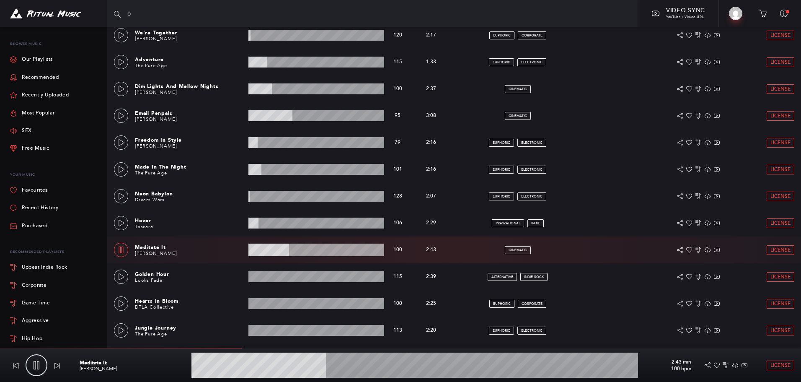
type input "30.35"
type input "or"
type input "30.63"
type input "orc"
type input "30.8"
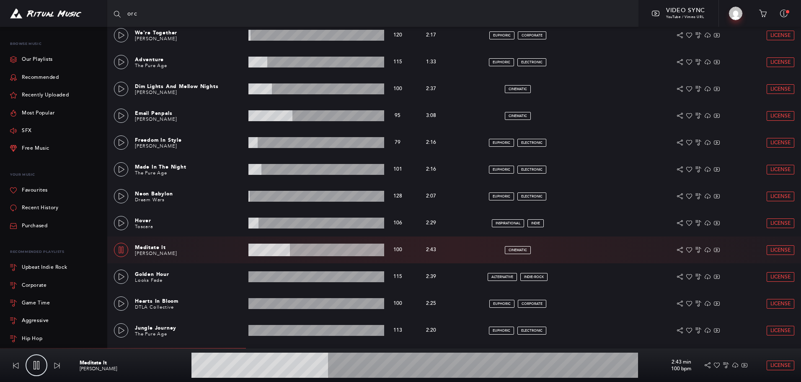
type input "orch"
type input "30.88"
type input "orche"
type input "31.02"
type input "orches"
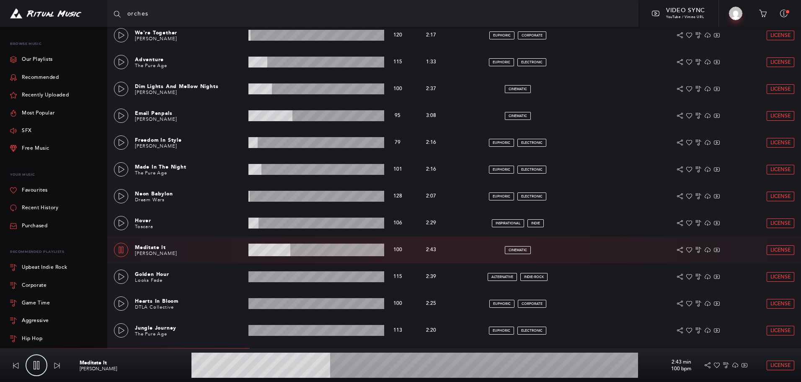
type input "31.28"
type input "orchest"
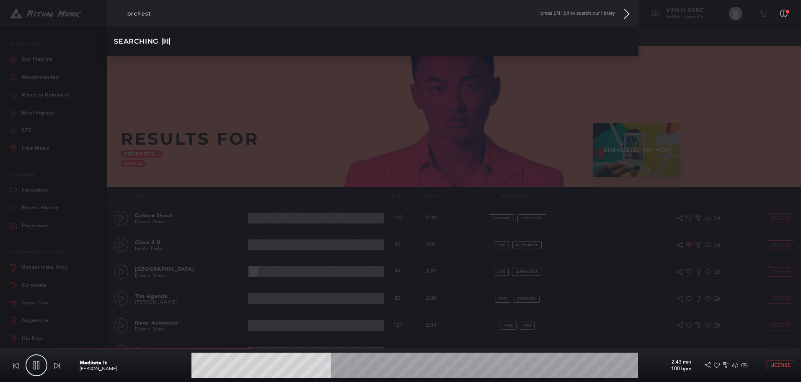
type input "31.44"
type input "orchestr"
type input "31.53"
type input "orchestra"
type input "32.12"
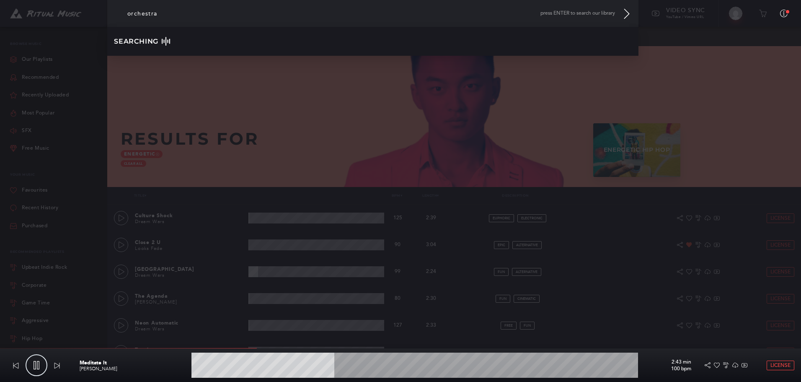
type input "orchestra"
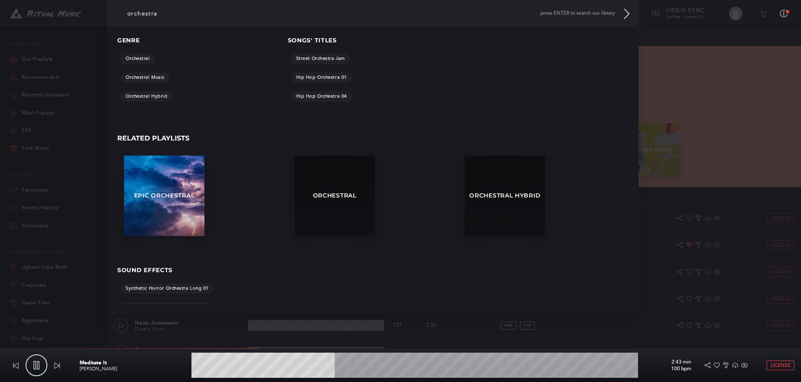
type input "32.2"
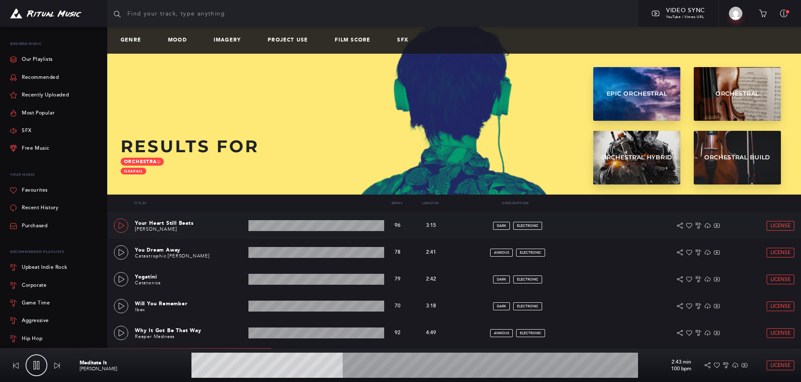
click at [122, 225] on icon at bounding box center [121, 225] width 7 height 7
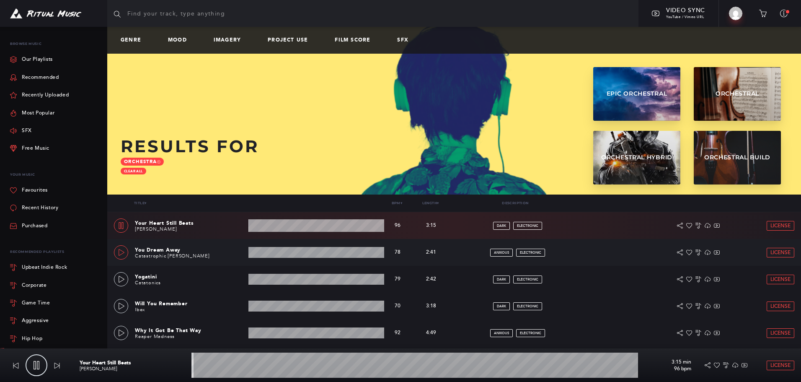
click at [122, 252] on icon at bounding box center [121, 252] width 7 height 7
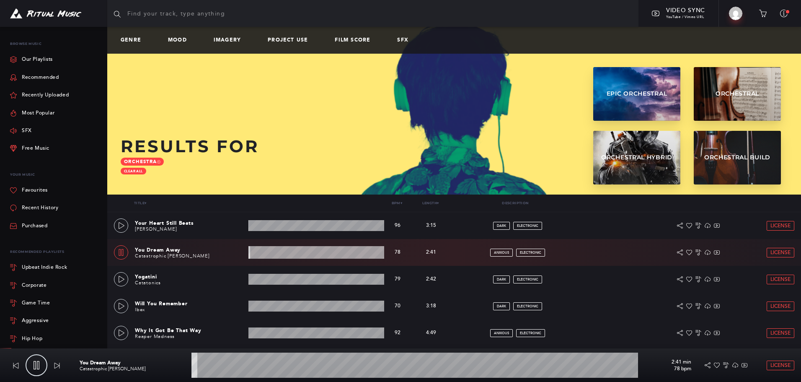
click at [174, 15] on input "text" at bounding box center [372, 13] width 531 height 27
type input "2.15"
type input "o"
type input "2.27"
type input "or"
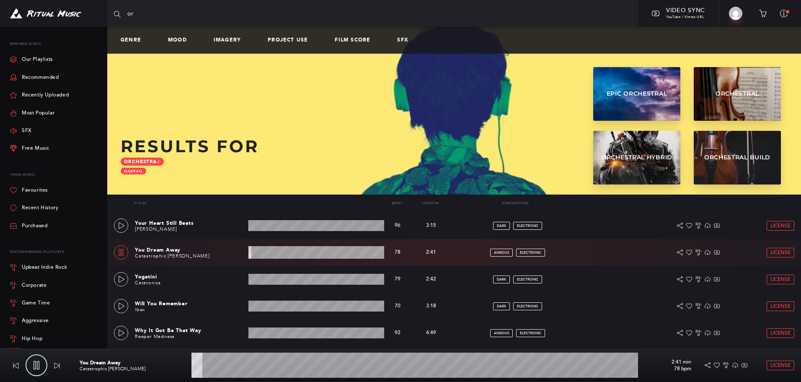
type input "2.54"
type input "orc"
type input "2.65"
type input "orch"
type input "2.69"
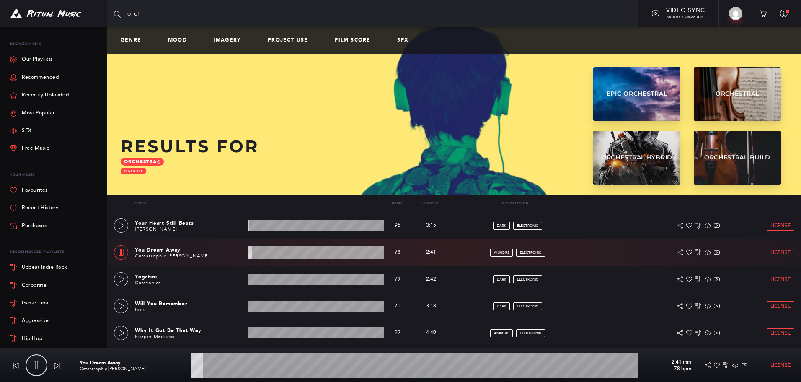
type input "orche"
type input "2.81"
type input "orches"
type input "2.9"
type input "orchest"
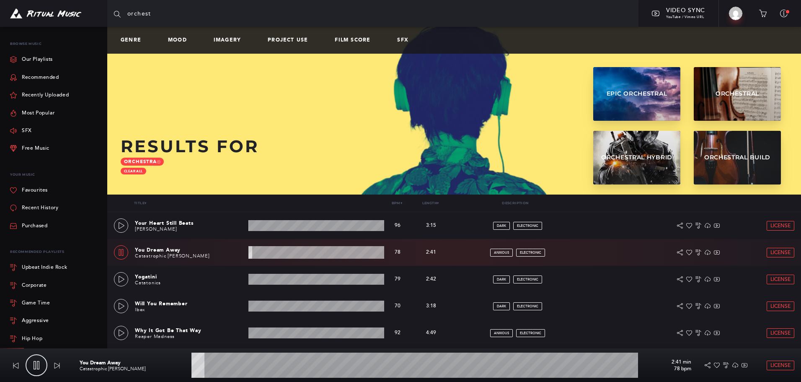
type input "3.02"
type input "orchestr"
type input "3.12"
type input "orchestra"
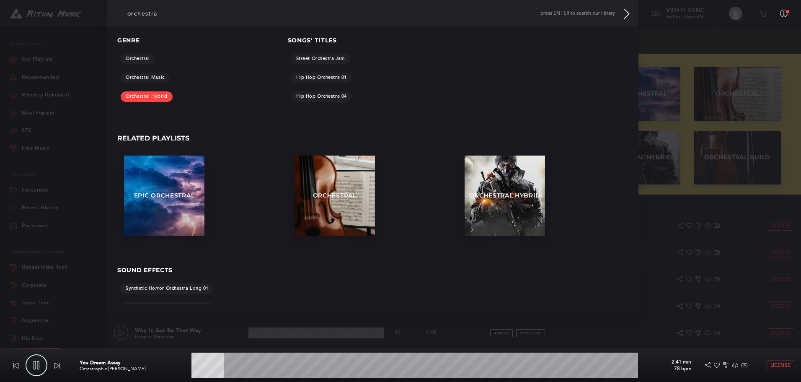
type input "7.6"
type input "orchestra"
type input "7.67"
click at [143, 100] on link "Orchestral Hybrid" at bounding box center [147, 96] width 52 height 10
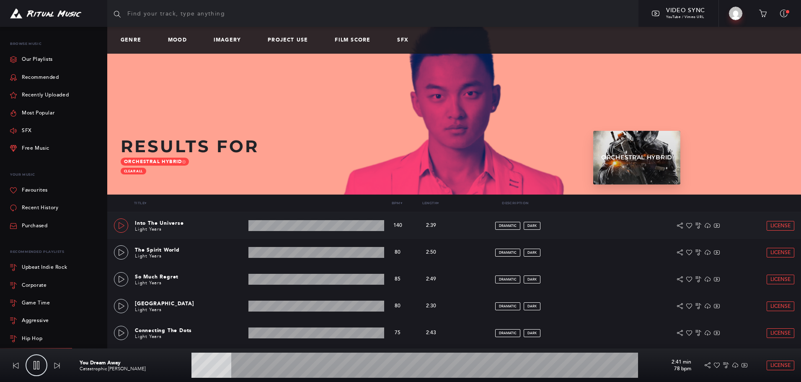
click at [121, 226] on icon at bounding box center [121, 225] width 7 height 7
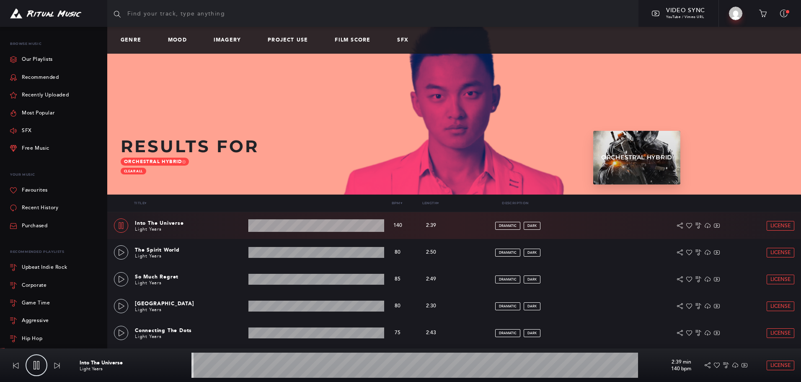
click at [271, 231] on wave at bounding box center [317, 225] width 136 height 13
click at [124, 254] on icon at bounding box center [121, 252] width 7 height 7
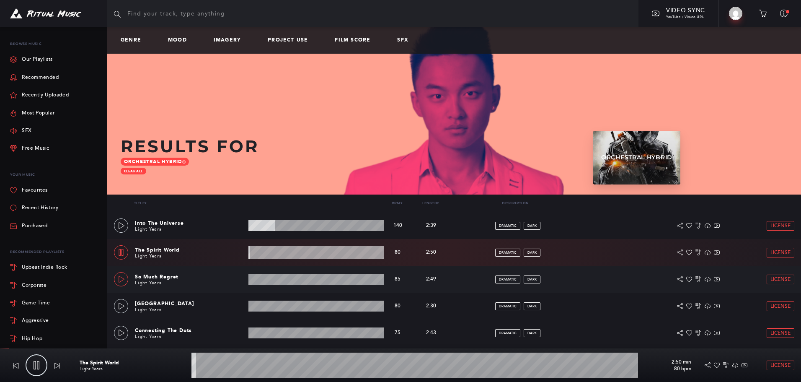
click at [122, 276] on icon at bounding box center [121, 279] width 7 height 7
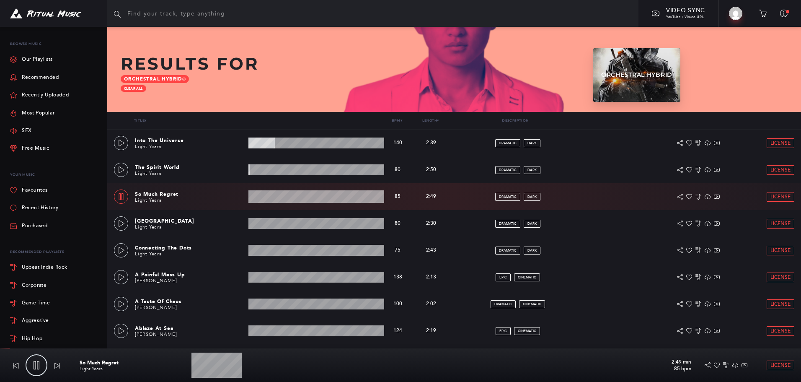
scroll to position [84, 0]
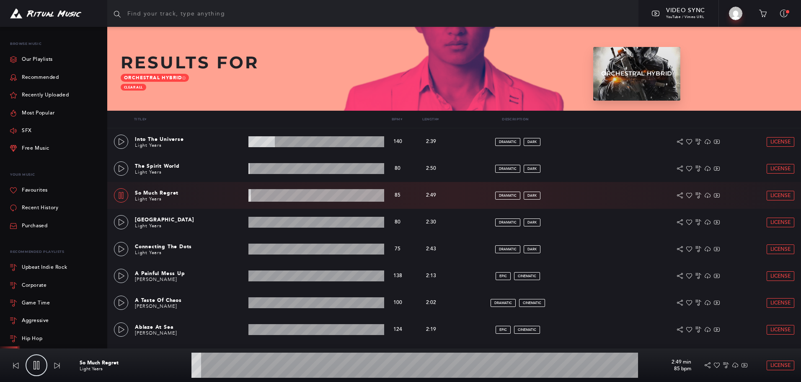
click at [228, 363] on wave at bounding box center [415, 364] width 447 height 25
click at [125, 219] on link at bounding box center [121, 222] width 14 height 14
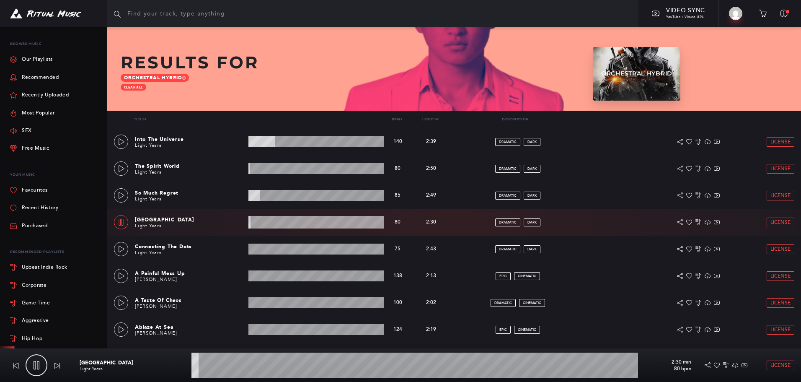
click at [212, 367] on wave at bounding box center [415, 364] width 447 height 25
click at [124, 249] on icon at bounding box center [122, 249] width 6 height 7
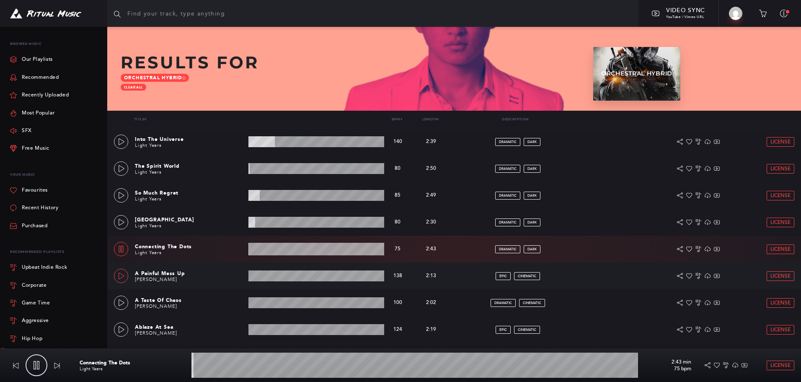
drag, startPoint x: 131, startPoint y: 272, endPoint x: 126, endPoint y: 274, distance: 5.2
click at [131, 273] on div "A Painful Mess Up Alexis Zhou 2:13 min 138 bpm 138 bpm 2:13 min epic cinematic …" at bounding box center [454, 275] width 681 height 27
click at [126, 274] on link at bounding box center [121, 276] width 14 height 14
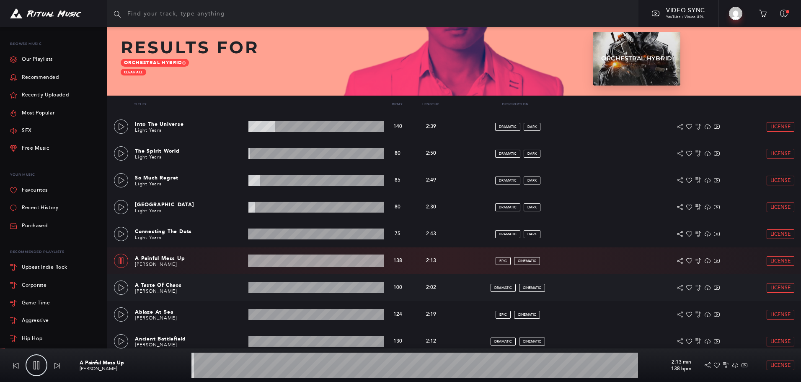
scroll to position [126, 0]
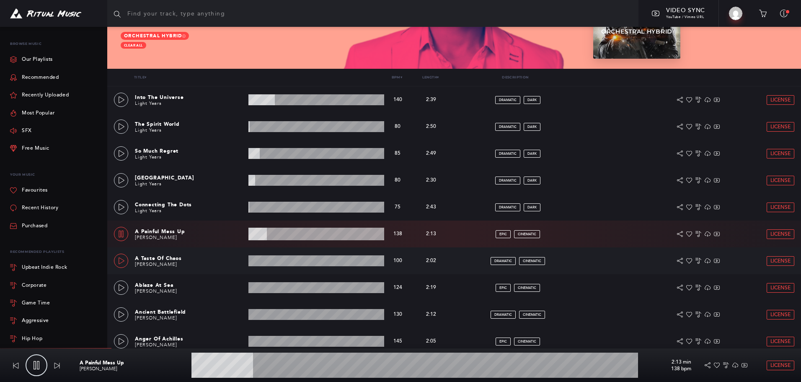
click at [121, 261] on icon at bounding box center [121, 260] width 7 height 7
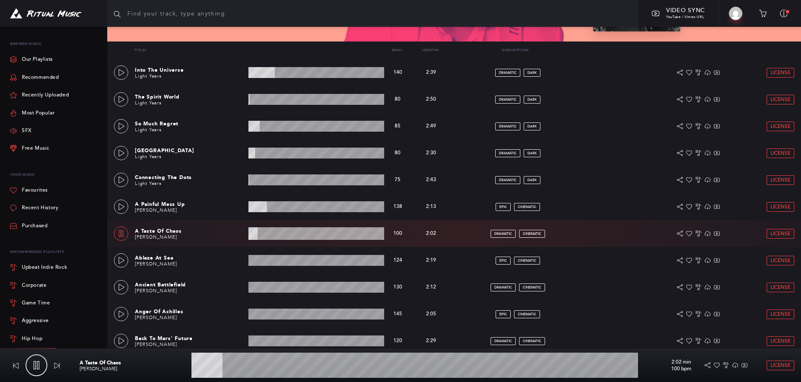
scroll to position [168, 0]
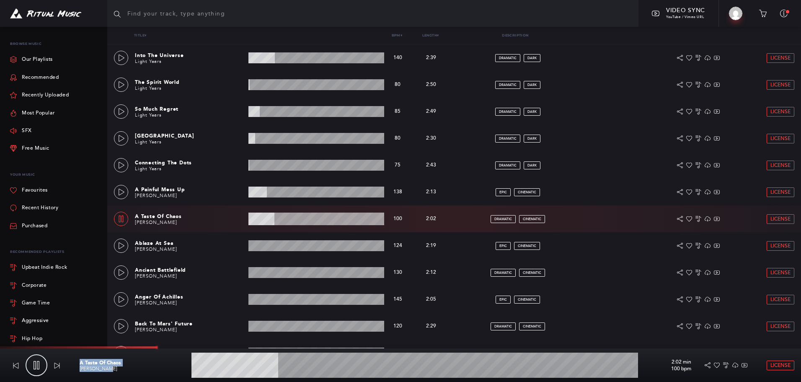
drag, startPoint x: 79, startPoint y: 363, endPoint x: 118, endPoint y: 376, distance: 41.0
click at [118, 376] on div "A Taste Of Chaos Alexis Zhou 2:02 min 100 bpm License" at bounding box center [437, 365] width 728 height 34
copy div "A Taste Of Chaos Alexis Zhou"
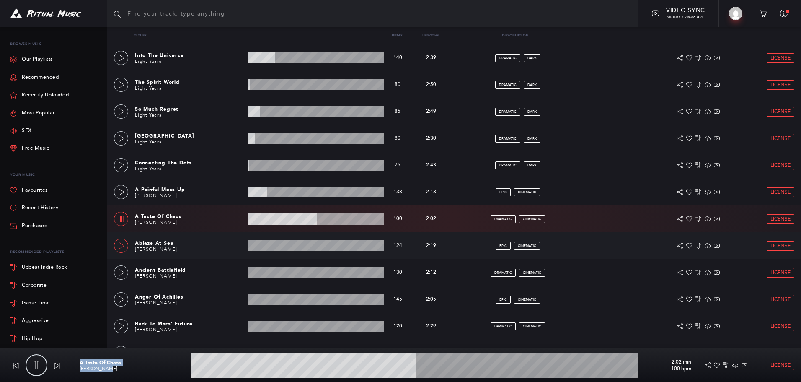
click at [121, 245] on icon at bounding box center [121, 245] width 7 height 7
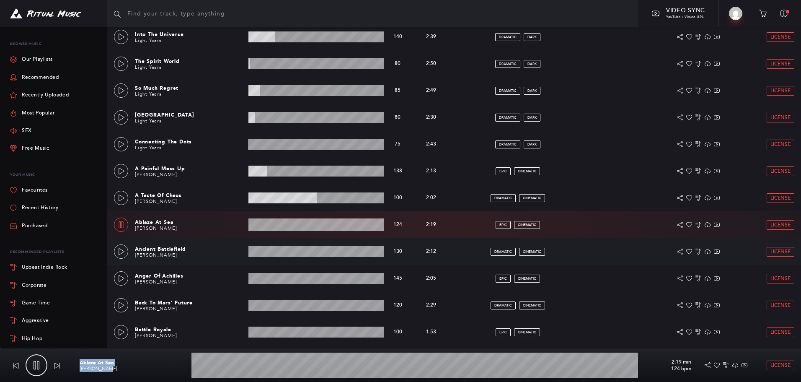
scroll to position [210, 0]
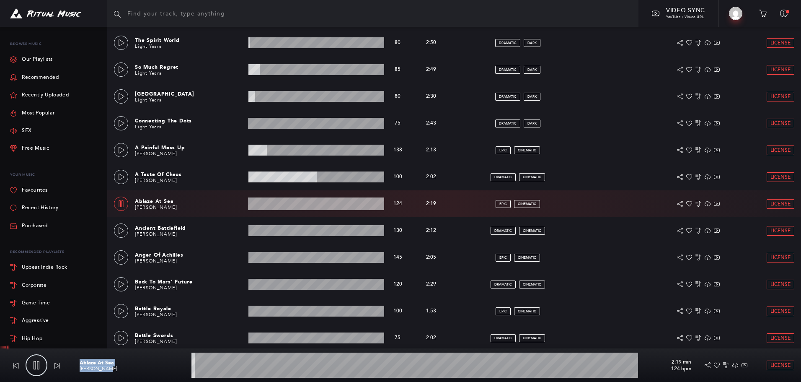
click at [231, 365] on wave at bounding box center [415, 364] width 447 height 25
click at [401, 365] on wave at bounding box center [415, 364] width 447 height 25
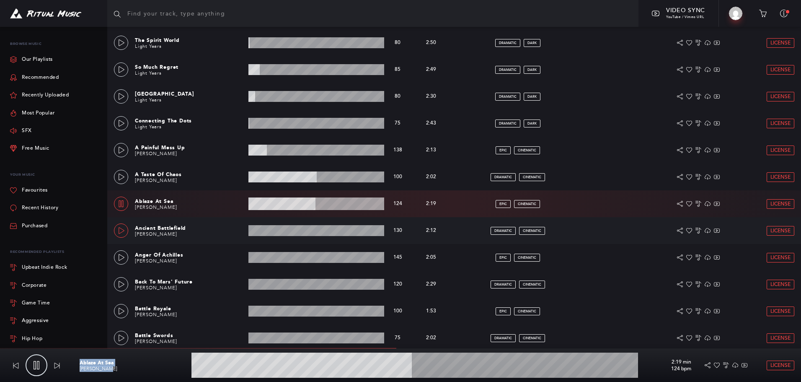
click at [122, 231] on icon at bounding box center [121, 230] width 7 height 7
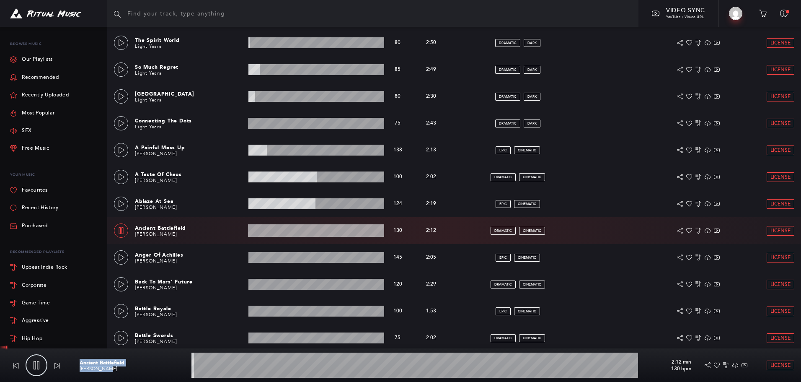
click at [288, 367] on wave at bounding box center [415, 364] width 447 height 25
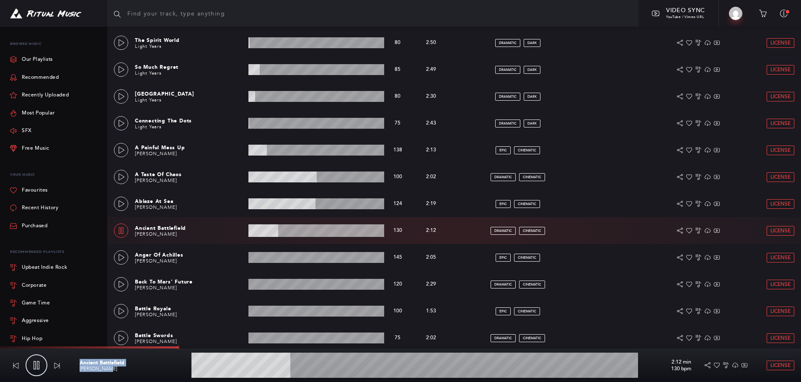
click at [411, 363] on wave at bounding box center [415, 364] width 447 height 25
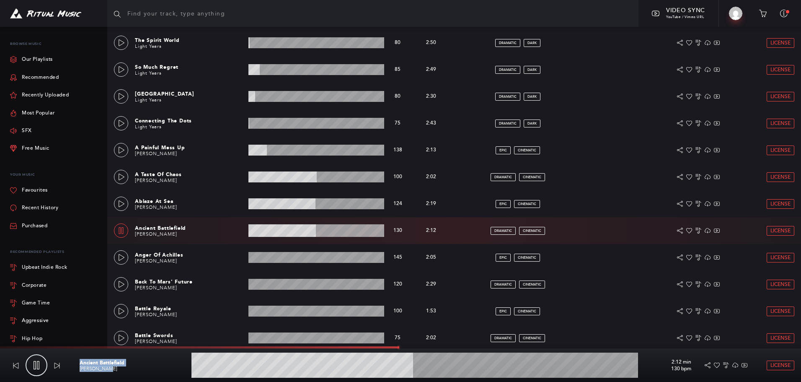
drag, startPoint x: 450, startPoint y: 367, endPoint x: 456, endPoint y: 373, distance: 8.6
click at [451, 367] on wave at bounding box center [415, 364] width 447 height 25
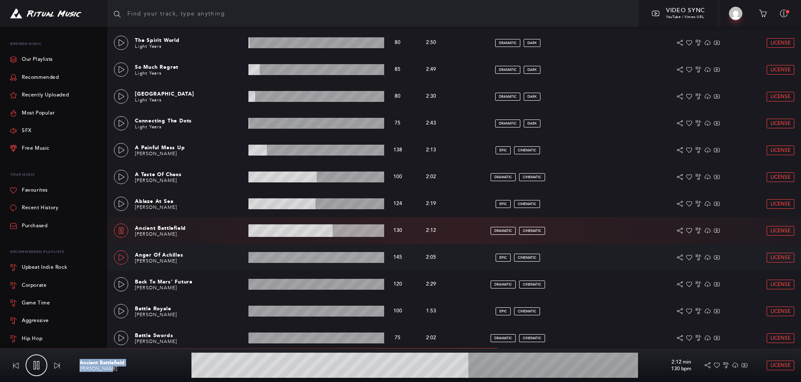
click at [123, 257] on icon at bounding box center [121, 257] width 7 height 7
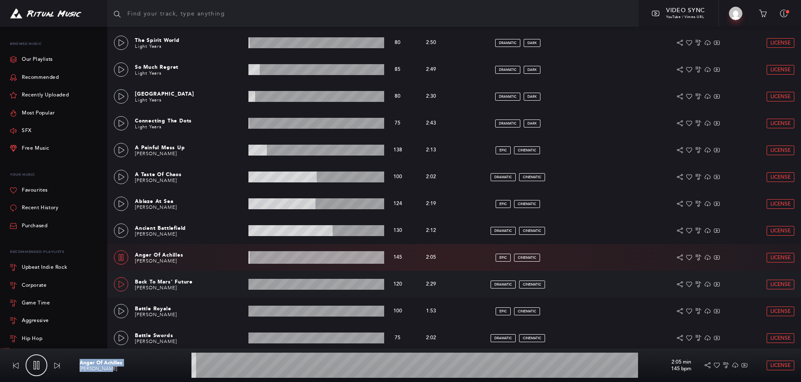
click at [121, 281] on icon at bounding box center [121, 284] width 7 height 7
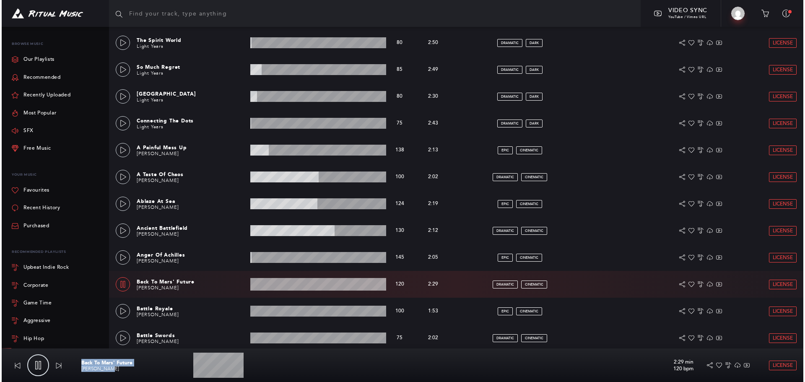
scroll to position [251, 0]
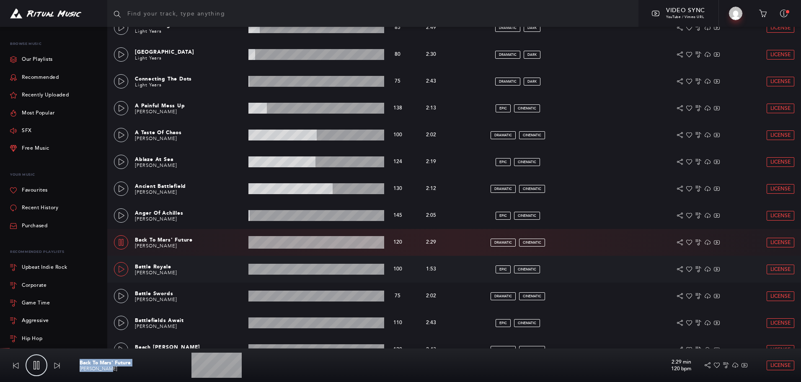
click at [122, 267] on icon at bounding box center [121, 269] width 7 height 7
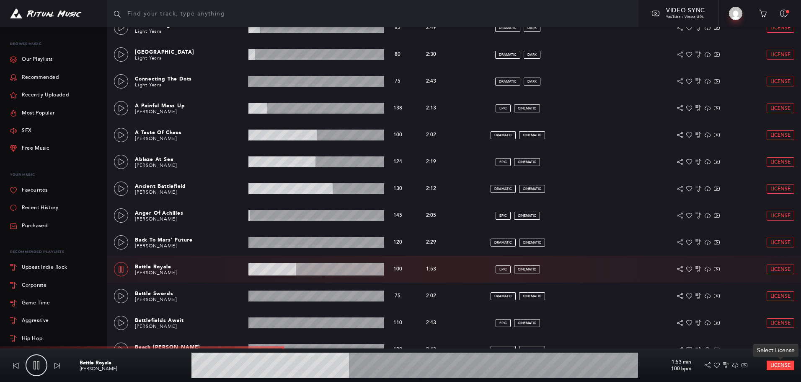
click at [781, 364] on span "License" at bounding box center [781, 365] width 20 height 5
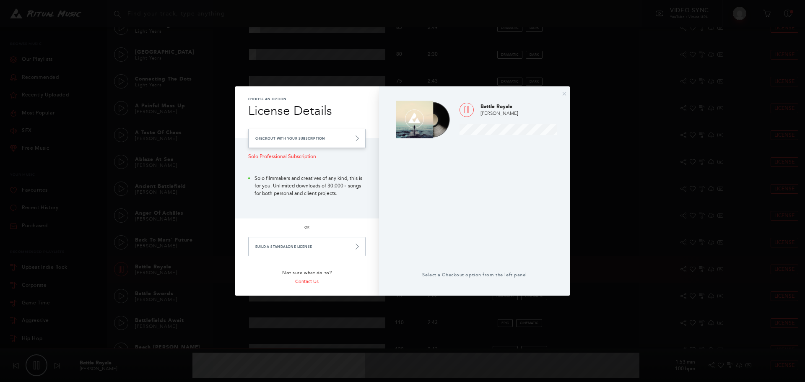
click at [304, 137] on link "Checkout with your Subscription" at bounding box center [306, 138] width 117 height 19
click at [317, 137] on link "Checkout with your Subscription" at bounding box center [306, 138] width 117 height 19
click at [356, 137] on icon at bounding box center [357, 138] width 6 height 6
type input "50.95"
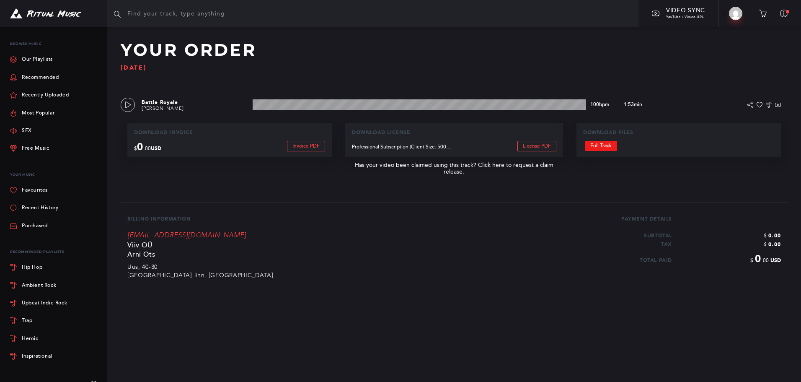
click at [596, 143] on link "Full Track" at bounding box center [601, 146] width 32 height 10
